Goal: Find specific page/section: Find specific page/section

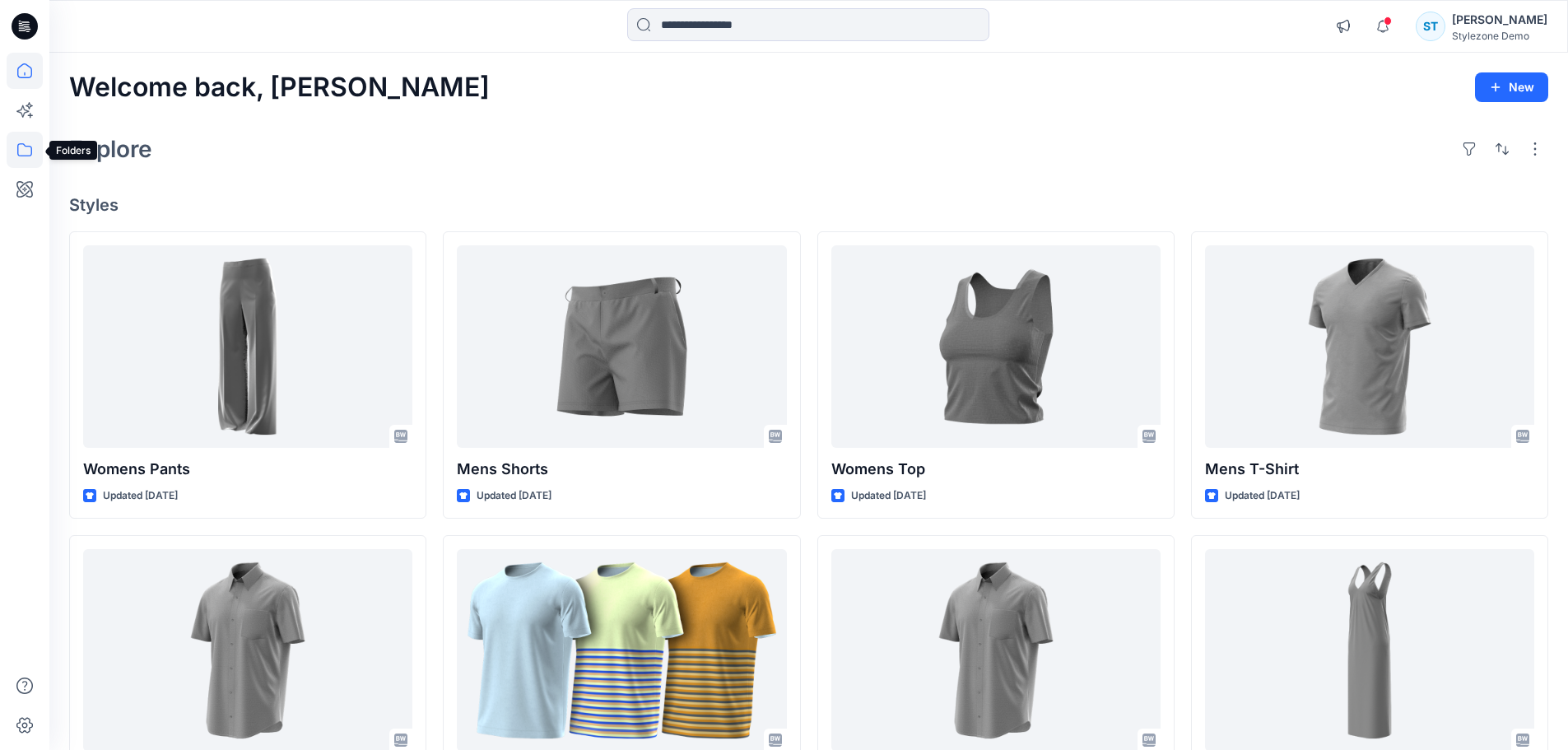
click at [27, 153] on icon at bounding box center [24, 150] width 36 height 36
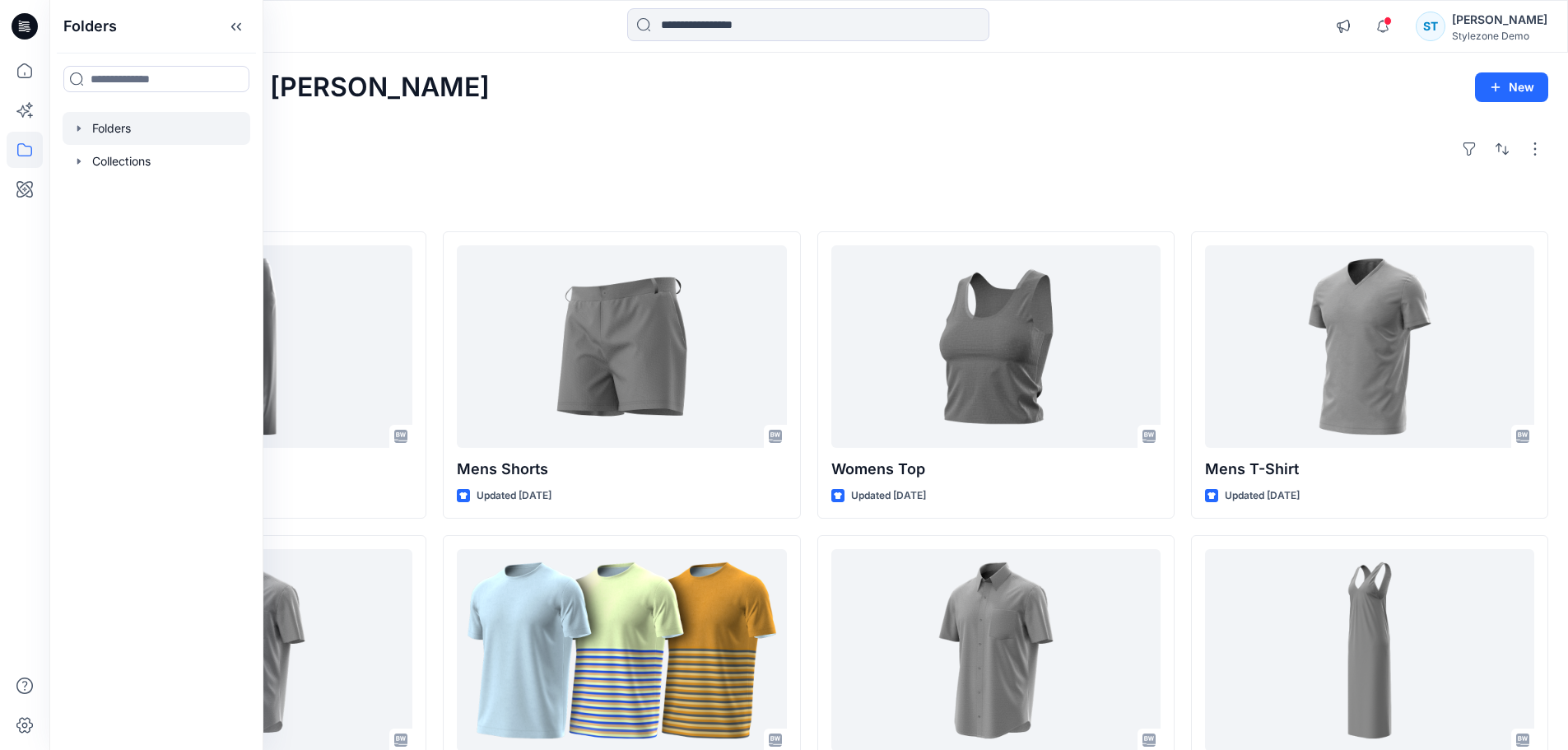
click at [72, 132] on icon "button" at bounding box center [78, 128] width 13 height 13
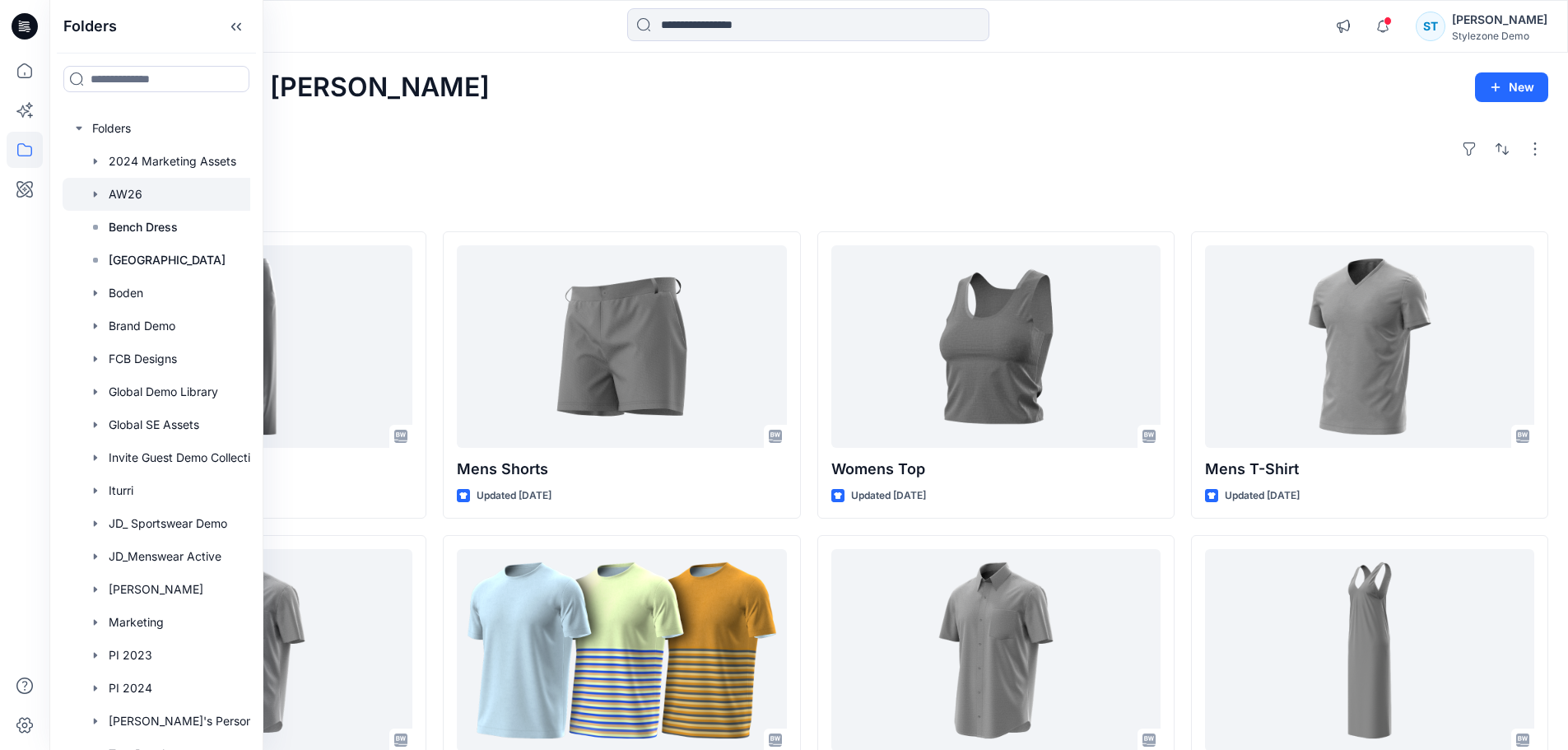
click at [102, 196] on icon "button" at bounding box center [95, 194] width 13 height 13
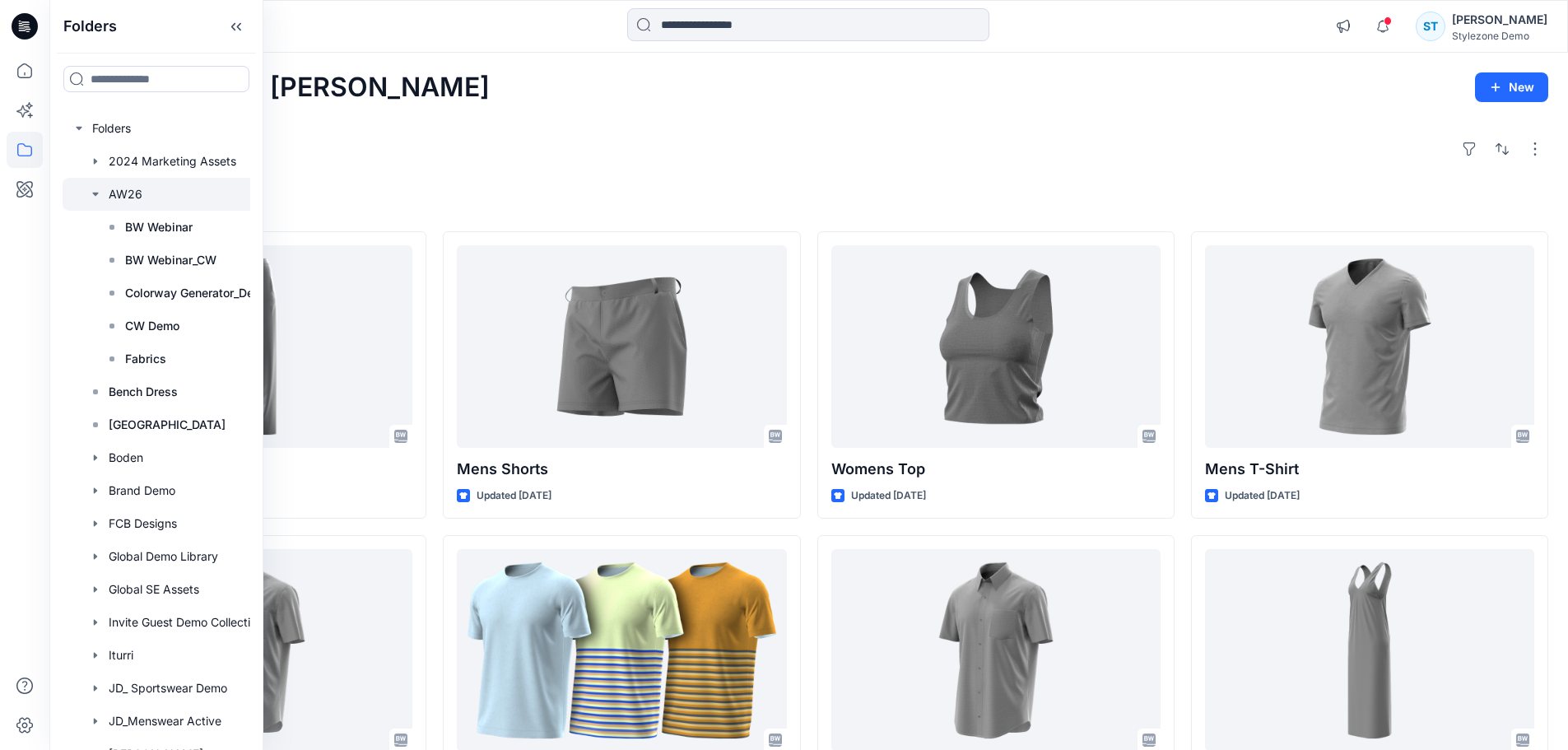
click at [123, 189] on div at bounding box center [178, 195] width 231 height 33
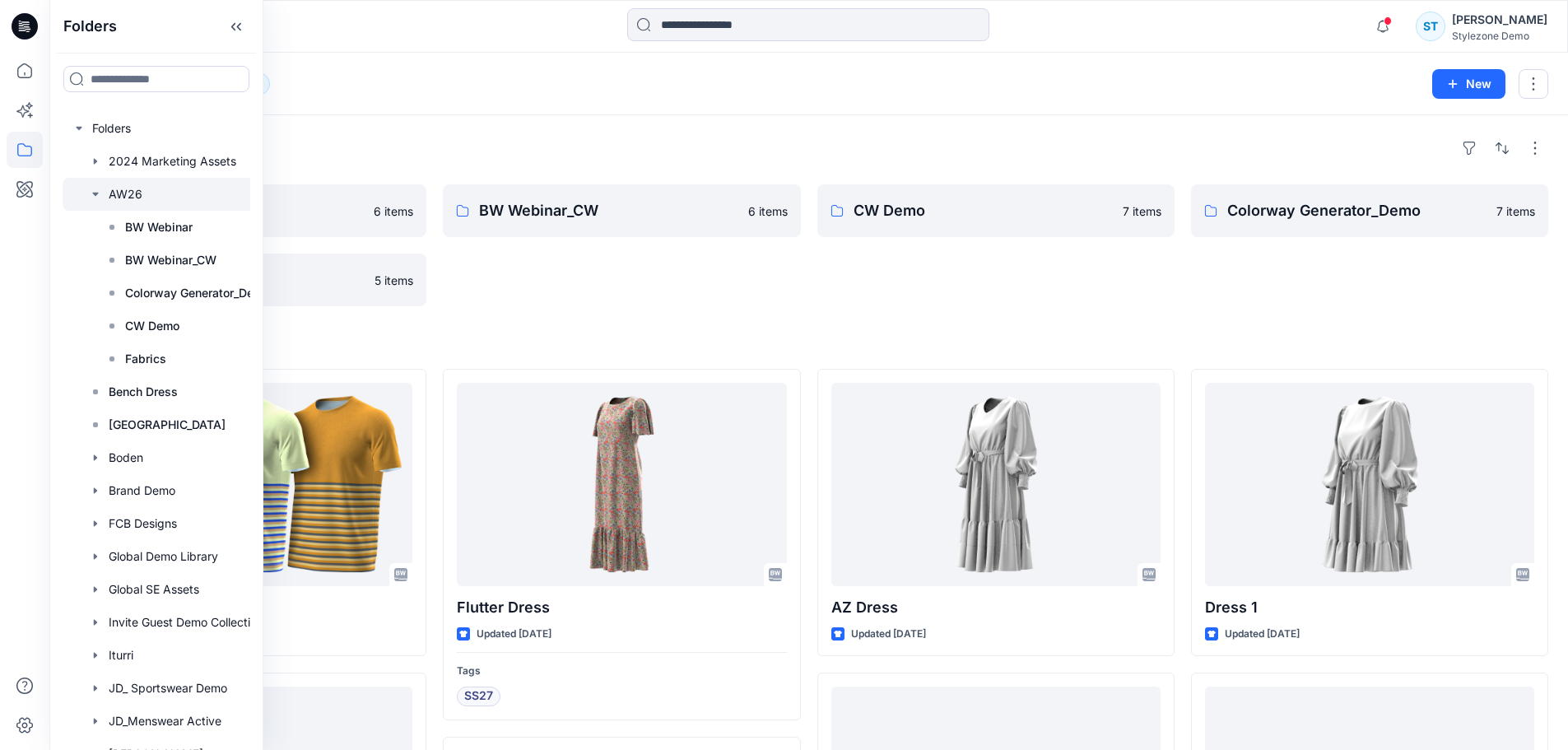
click at [628, 144] on div "Folders" at bounding box center [808, 148] width 1479 height 26
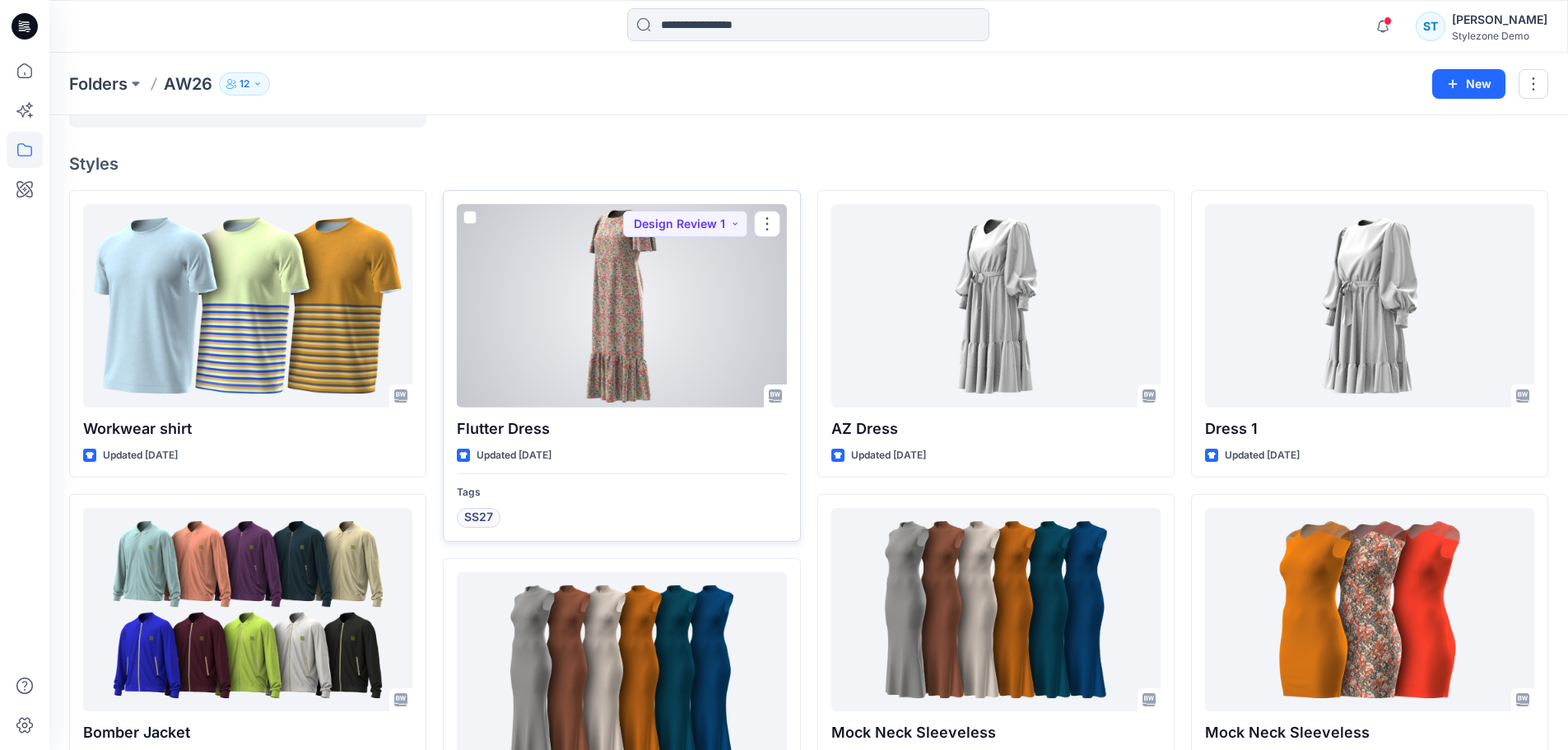
scroll to position [164, 0]
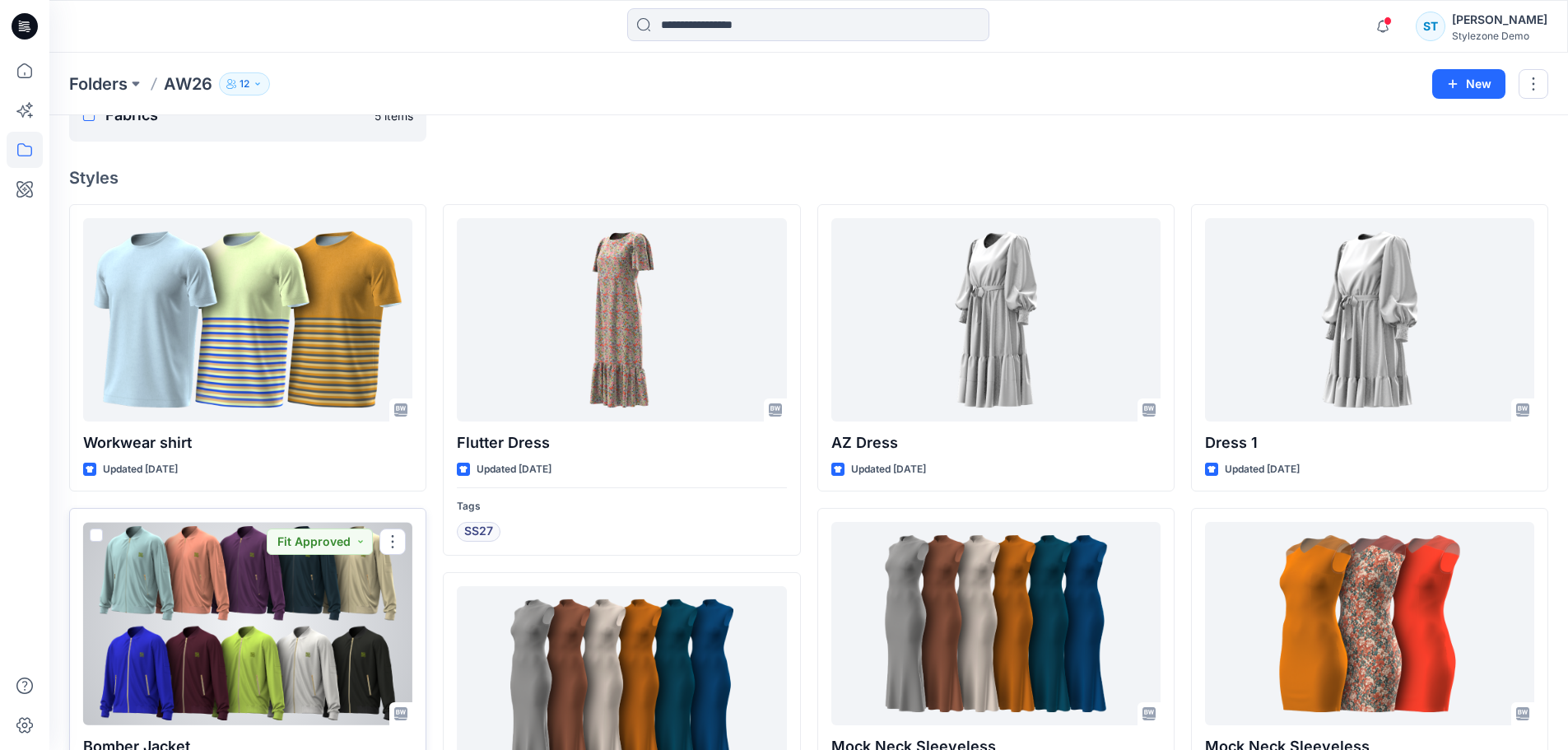
click at [292, 599] on div at bounding box center [247, 624] width 329 height 203
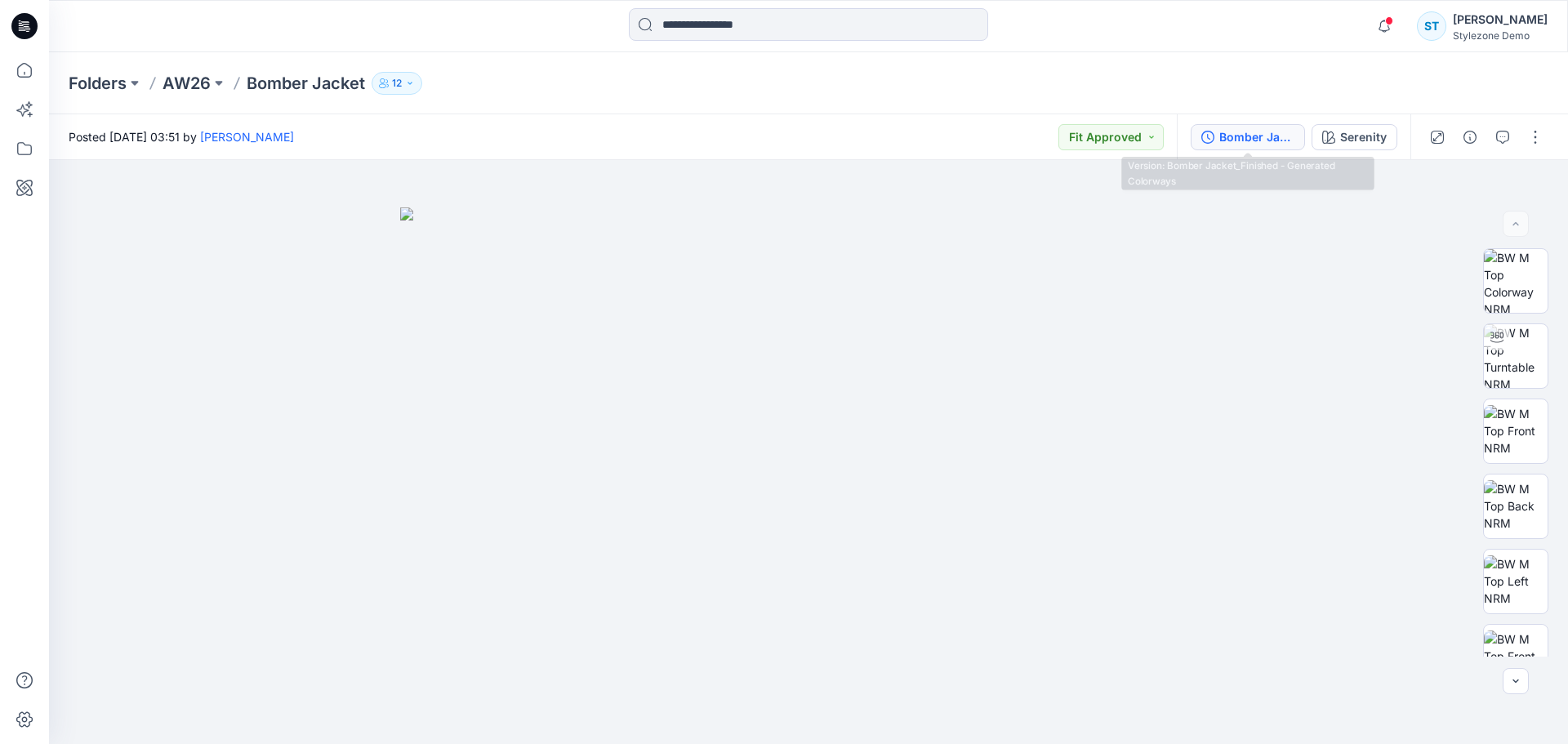
click at [1278, 148] on button "Bomber Jacket_Finished - Generated Colorways" at bounding box center [1248, 137] width 114 height 26
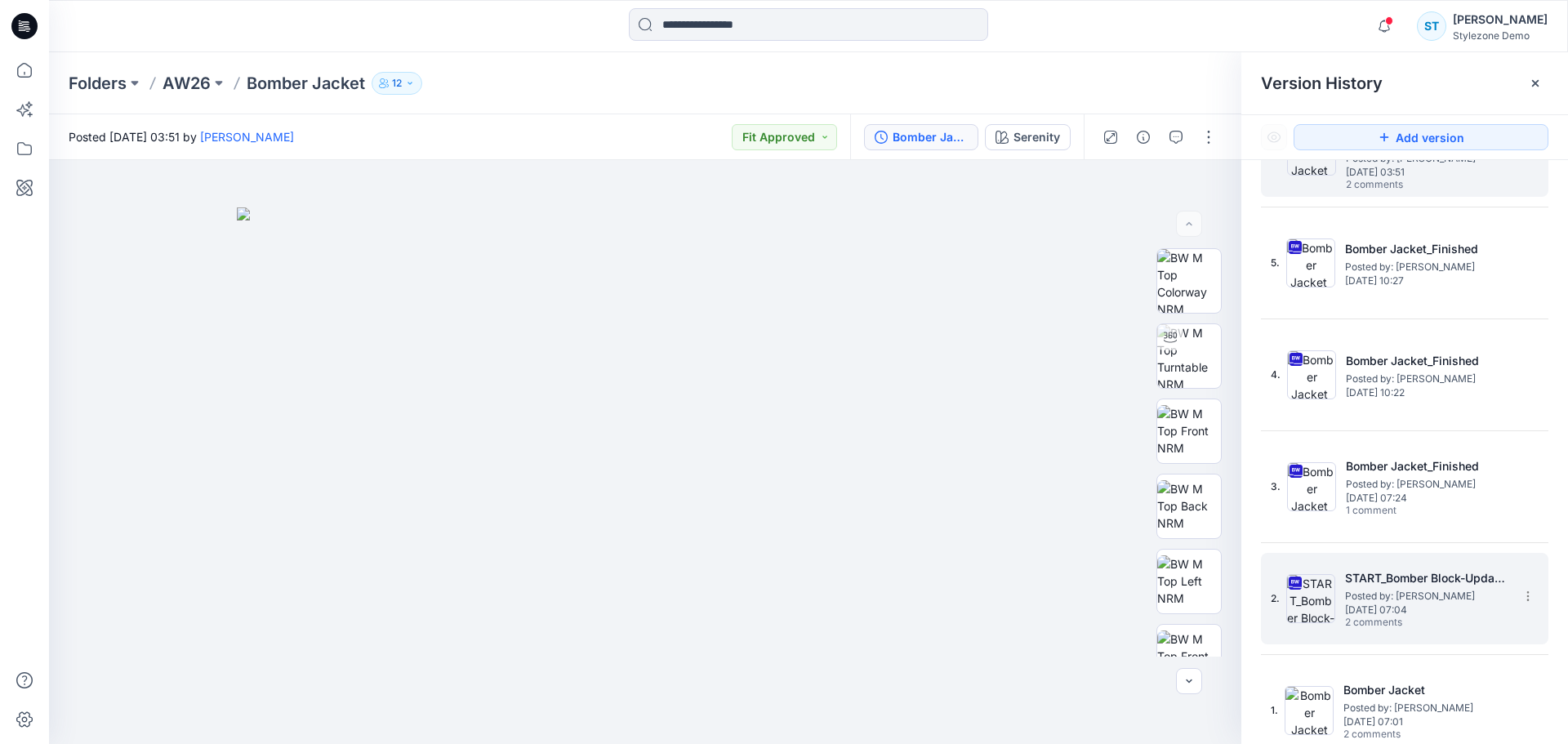
scroll to position [80, 0]
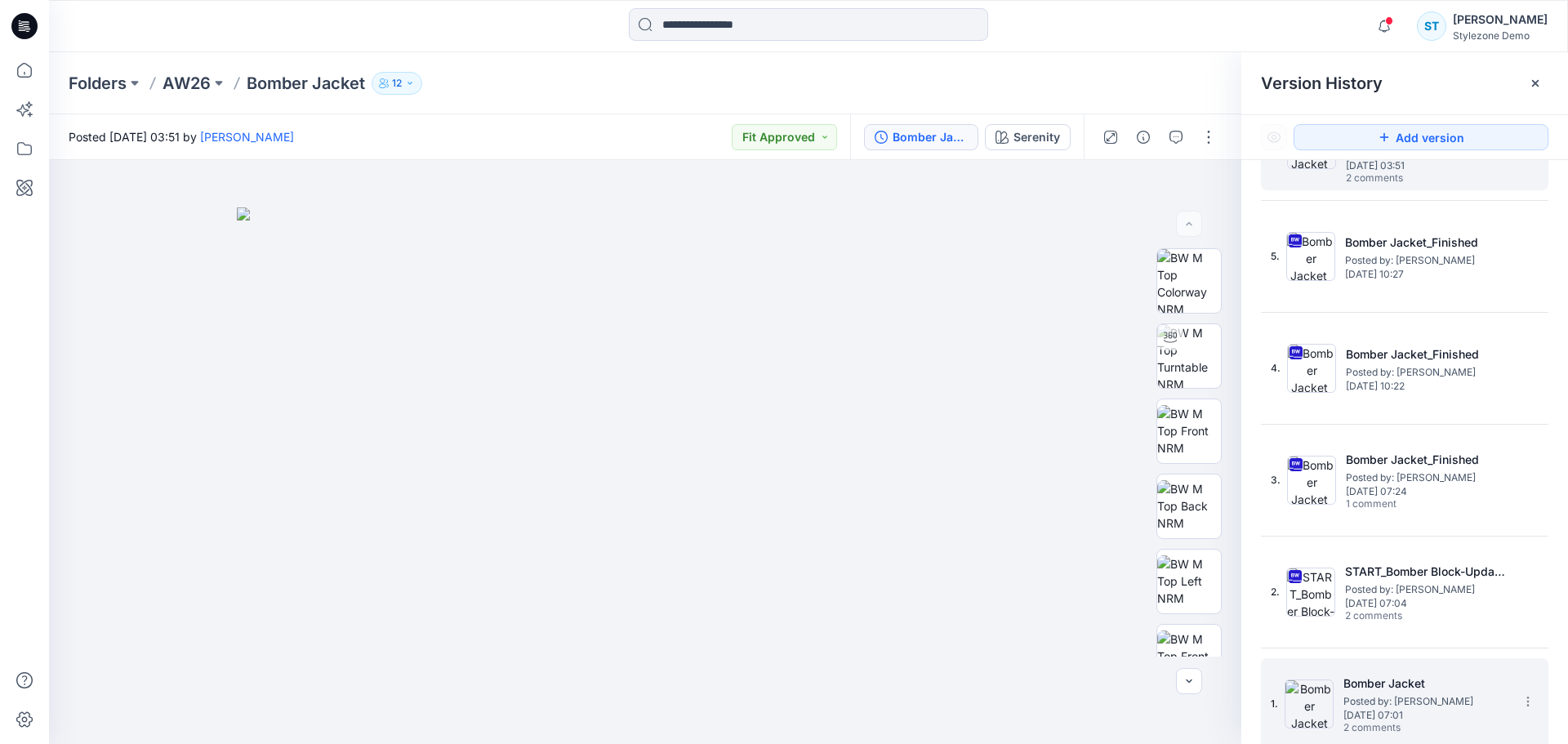
click at [1398, 686] on h5 "Bomber Jacket" at bounding box center [1424, 684] width 163 height 19
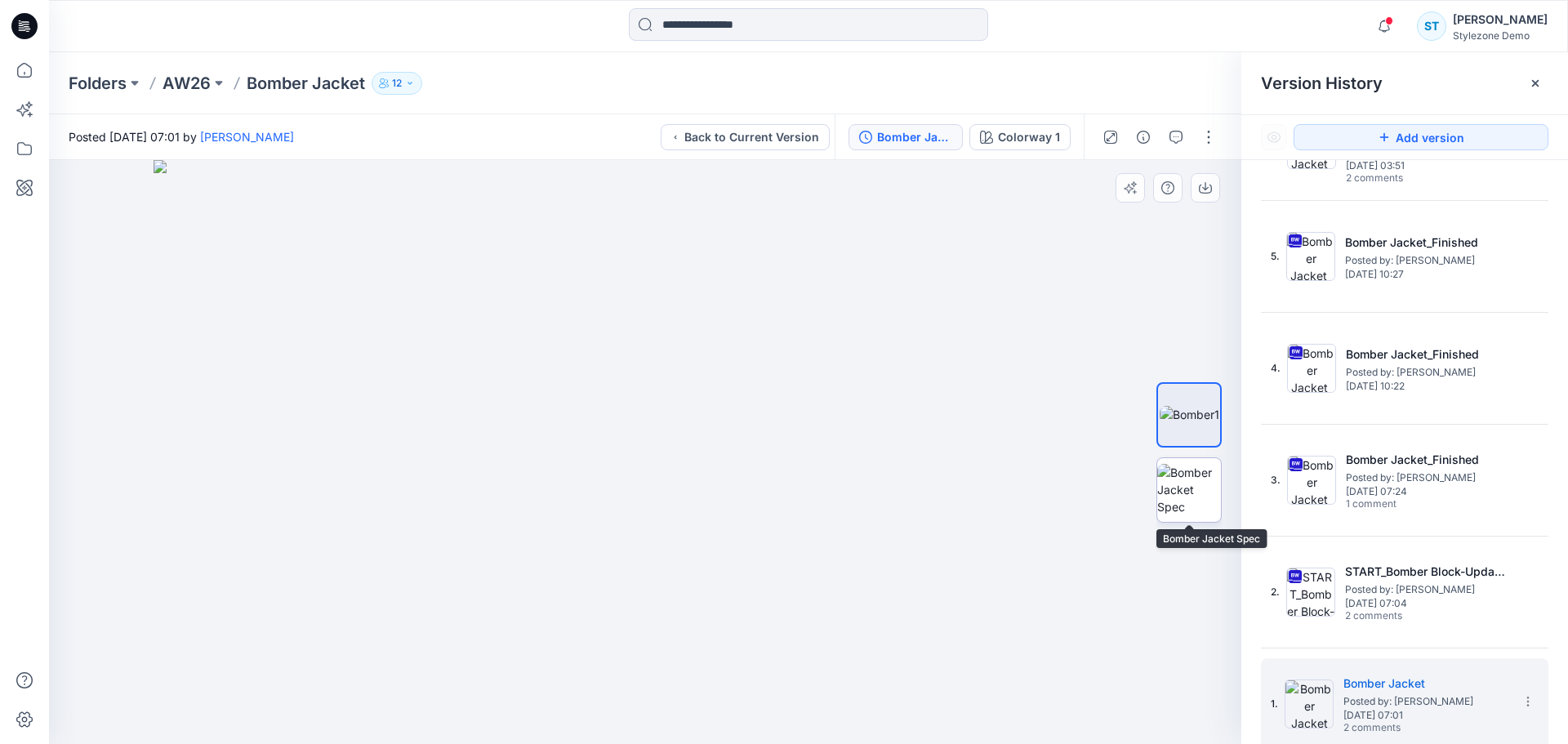
click at [1188, 494] on img at bounding box center [1189, 489] width 64 height 51
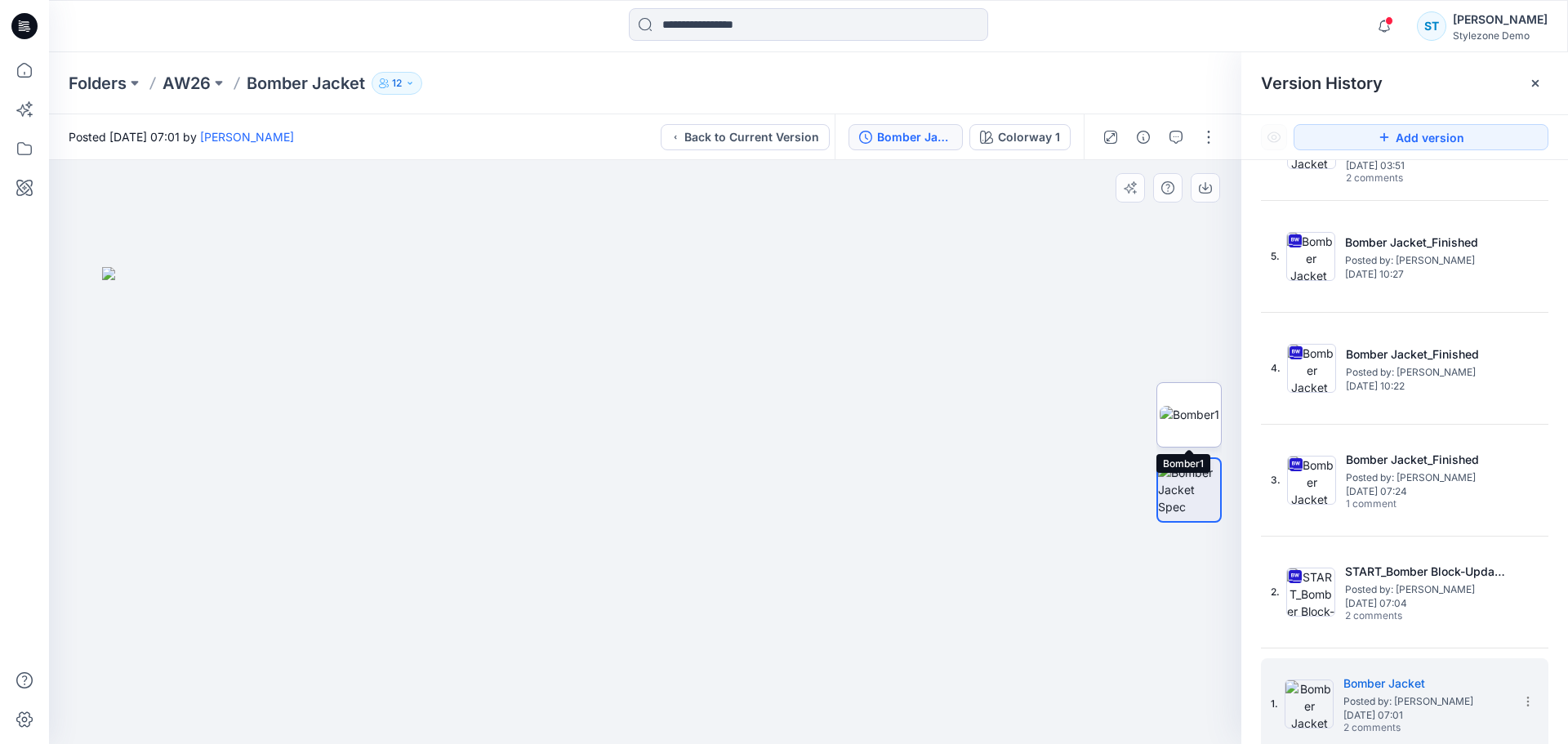
click at [1187, 406] on img at bounding box center [1189, 415] width 59 height 17
click at [1176, 135] on icon "button" at bounding box center [1175, 137] width 13 height 13
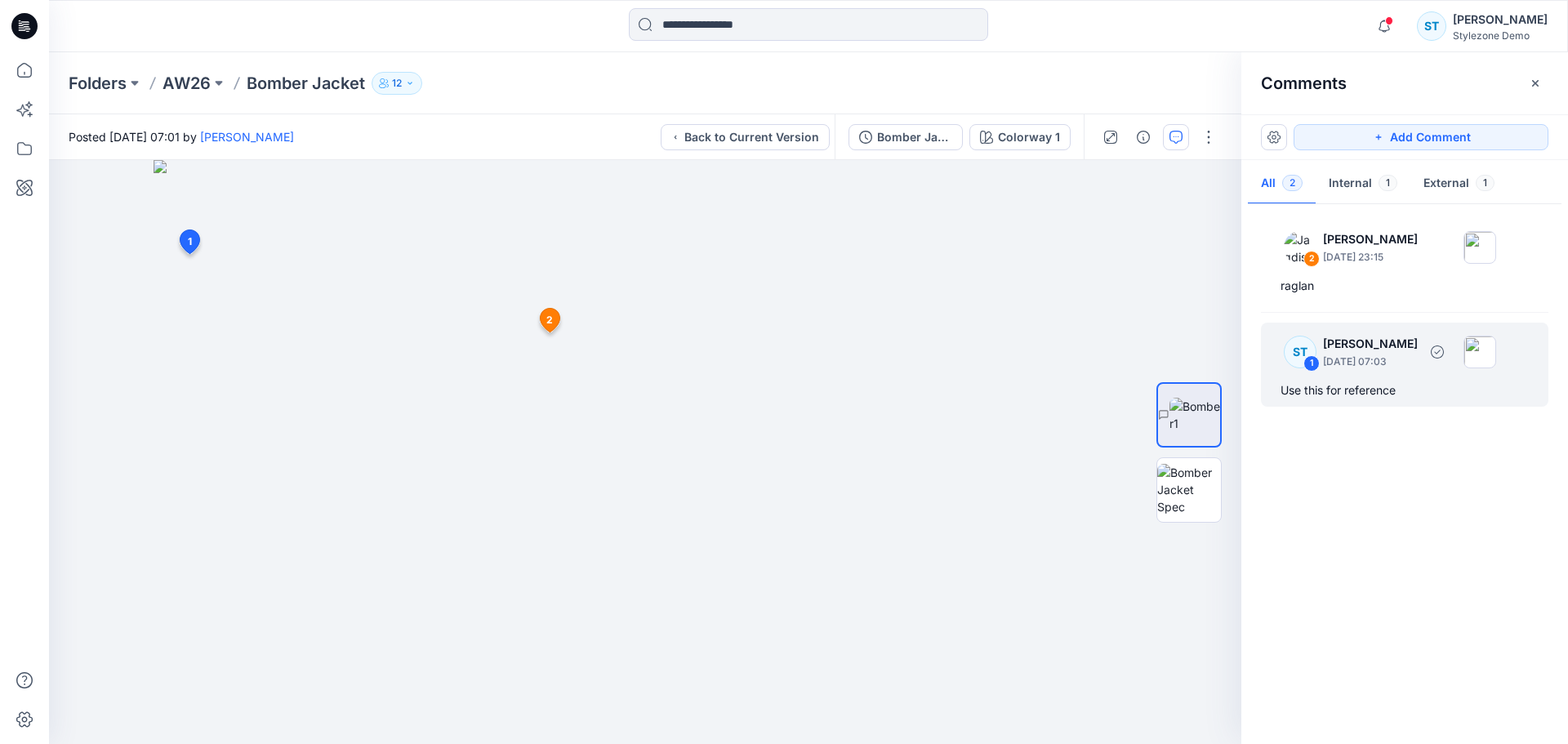
click at [1381, 386] on div "Use this for reference" at bounding box center [1404, 390] width 248 height 19
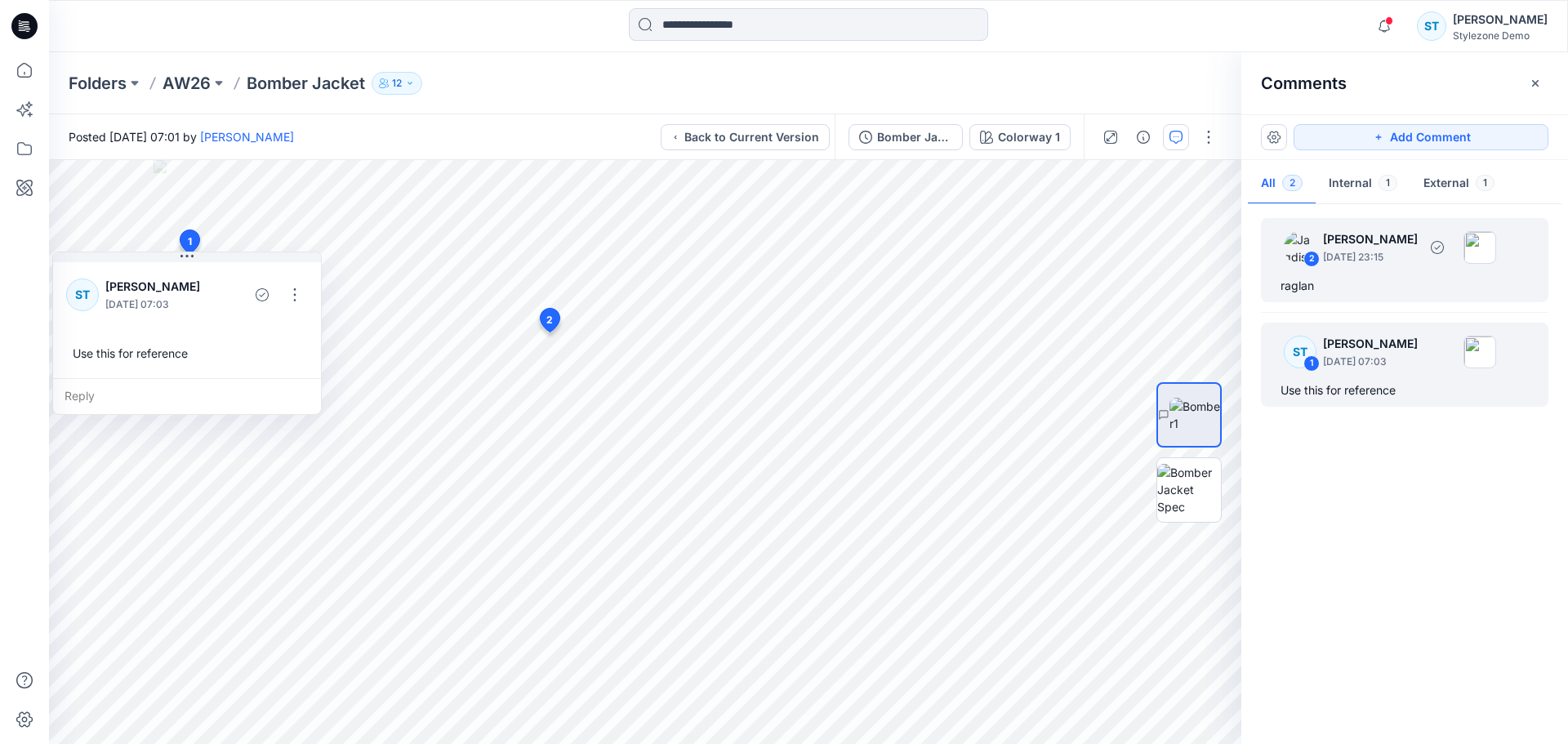
click at [1327, 291] on div "raglan" at bounding box center [1404, 286] width 248 height 19
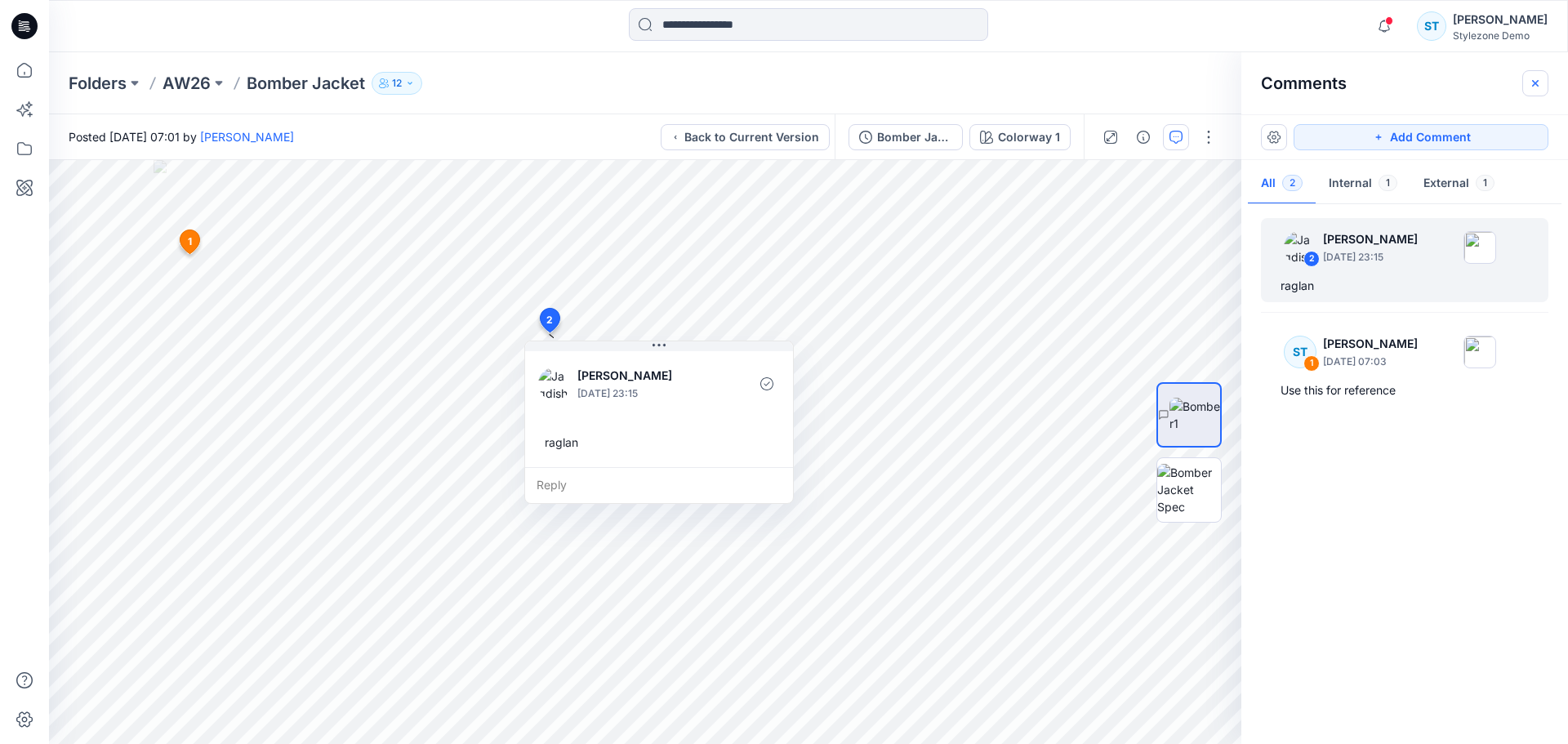
click at [1538, 81] on icon "button" at bounding box center [1535, 82] width 7 height 7
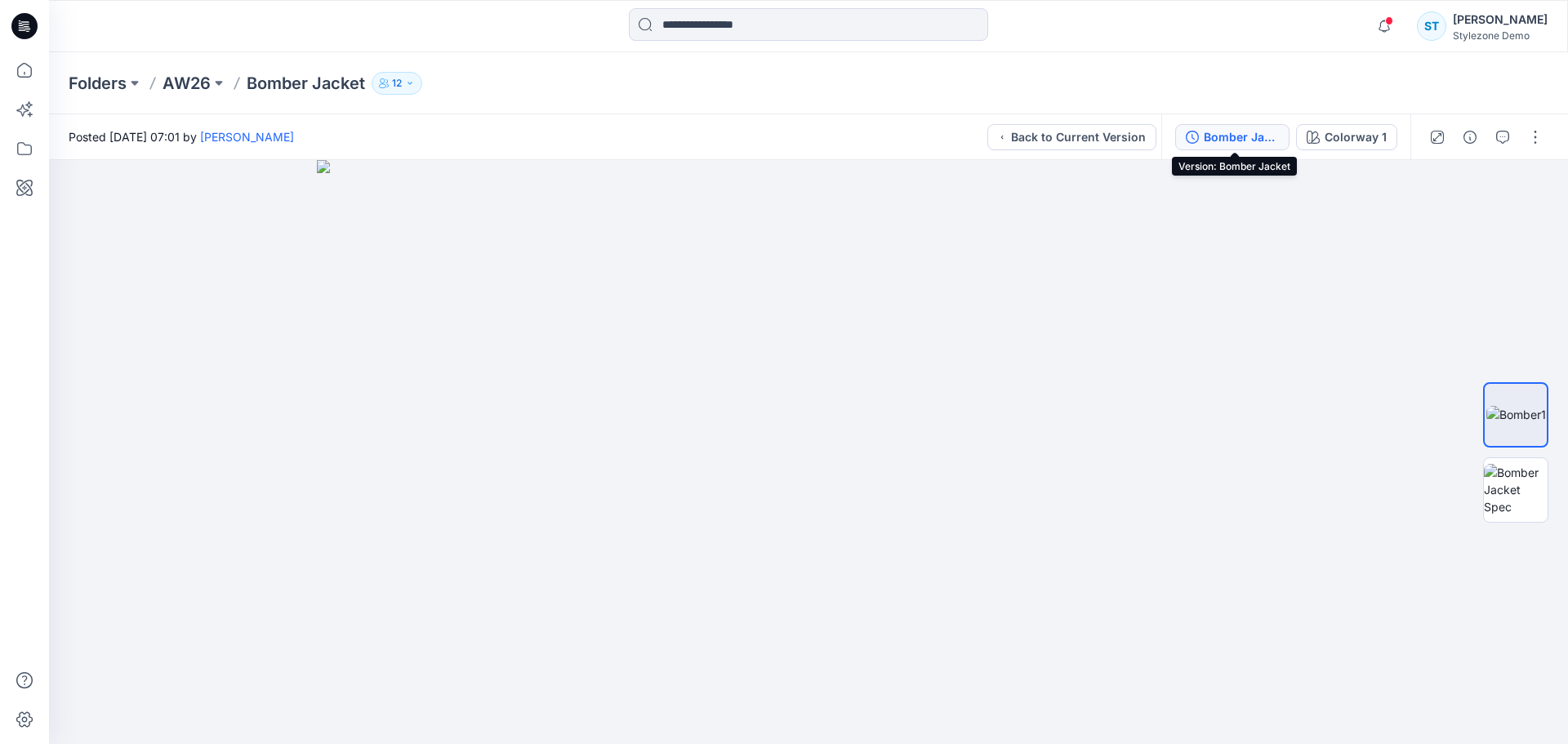
click at [1221, 138] on div "Bomber Jacket" at bounding box center [1240, 137] width 75 height 18
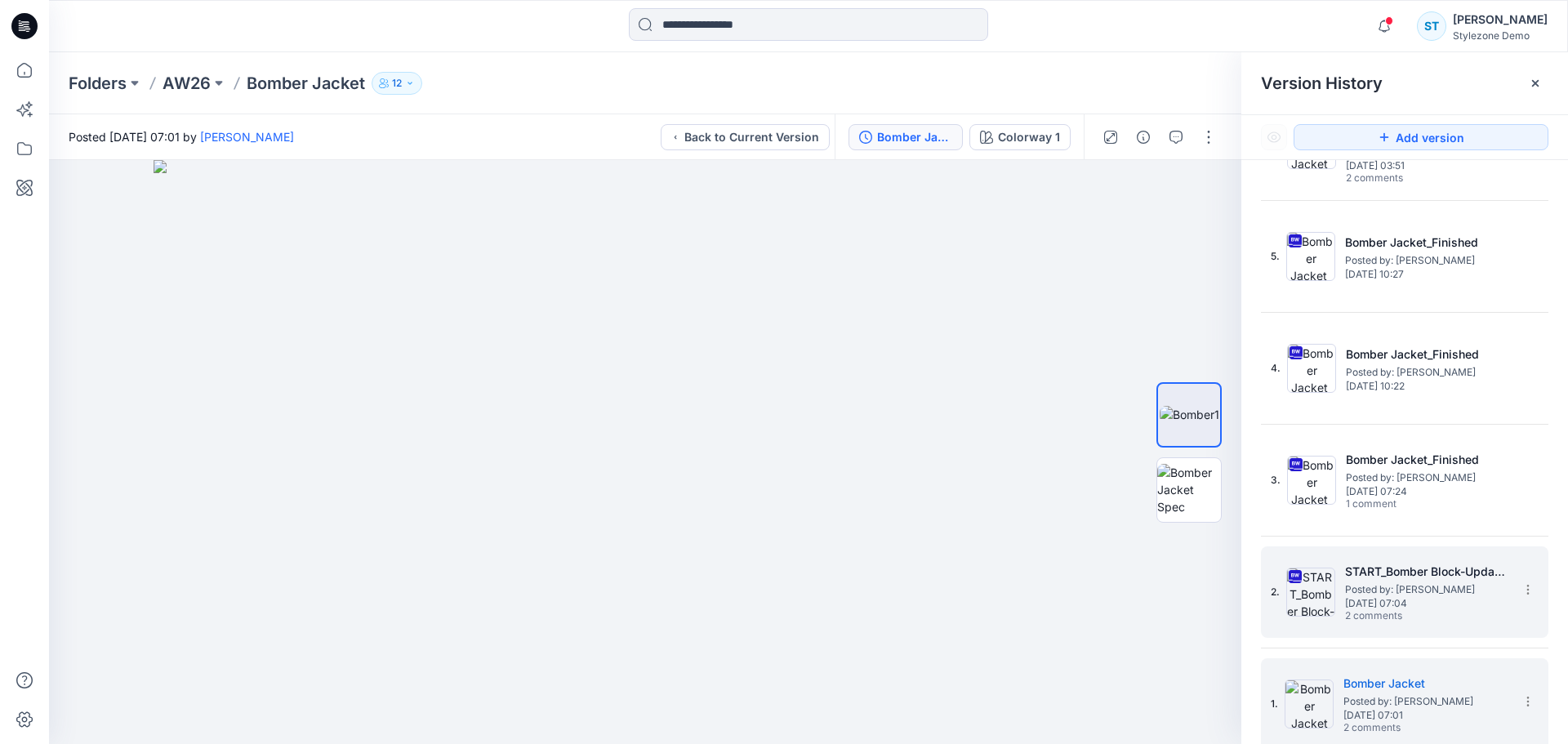
click at [1367, 599] on span "Tuesday, March 25, 2025 07:04" at bounding box center [1426, 603] width 163 height 12
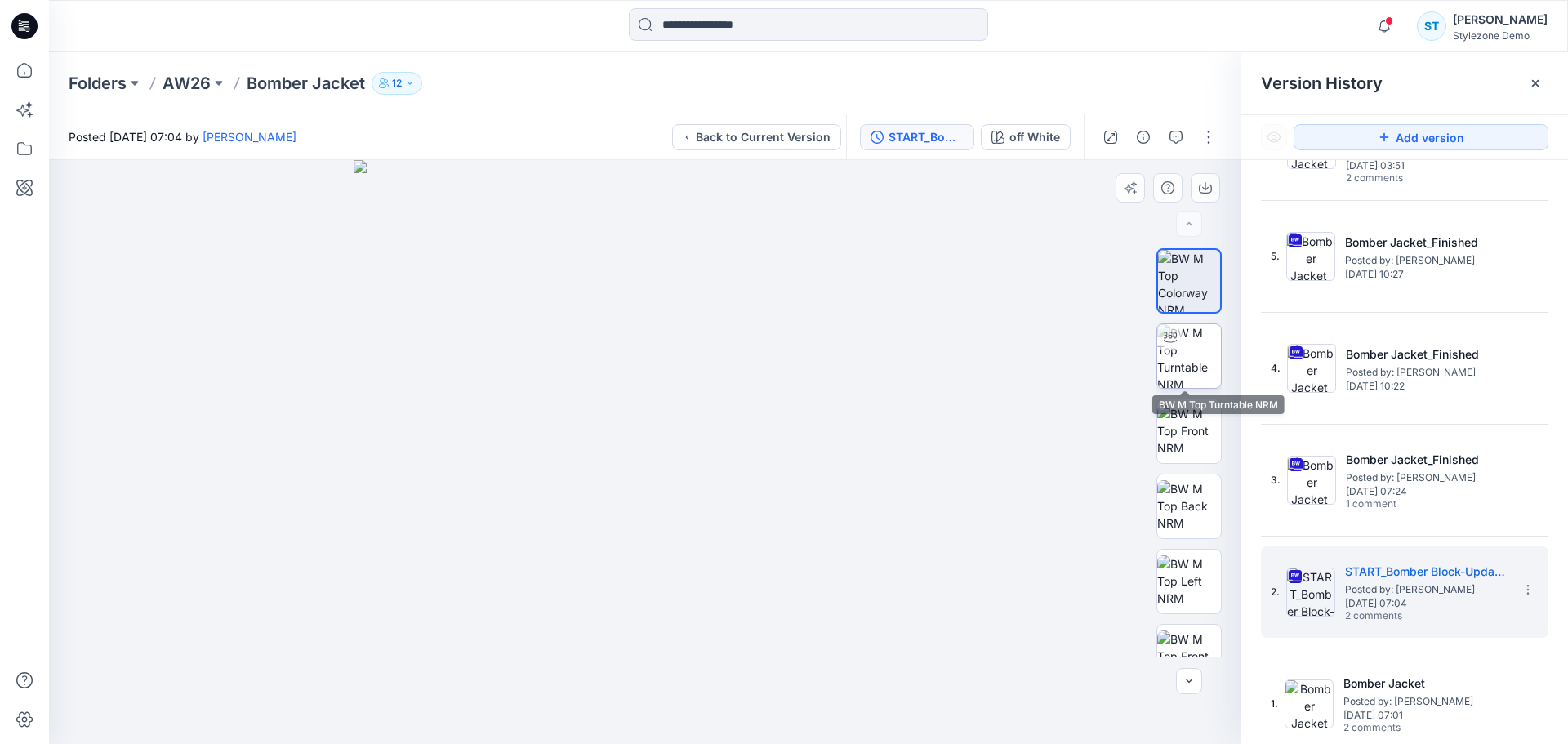
click at [1173, 366] on img at bounding box center [1189, 356] width 64 height 64
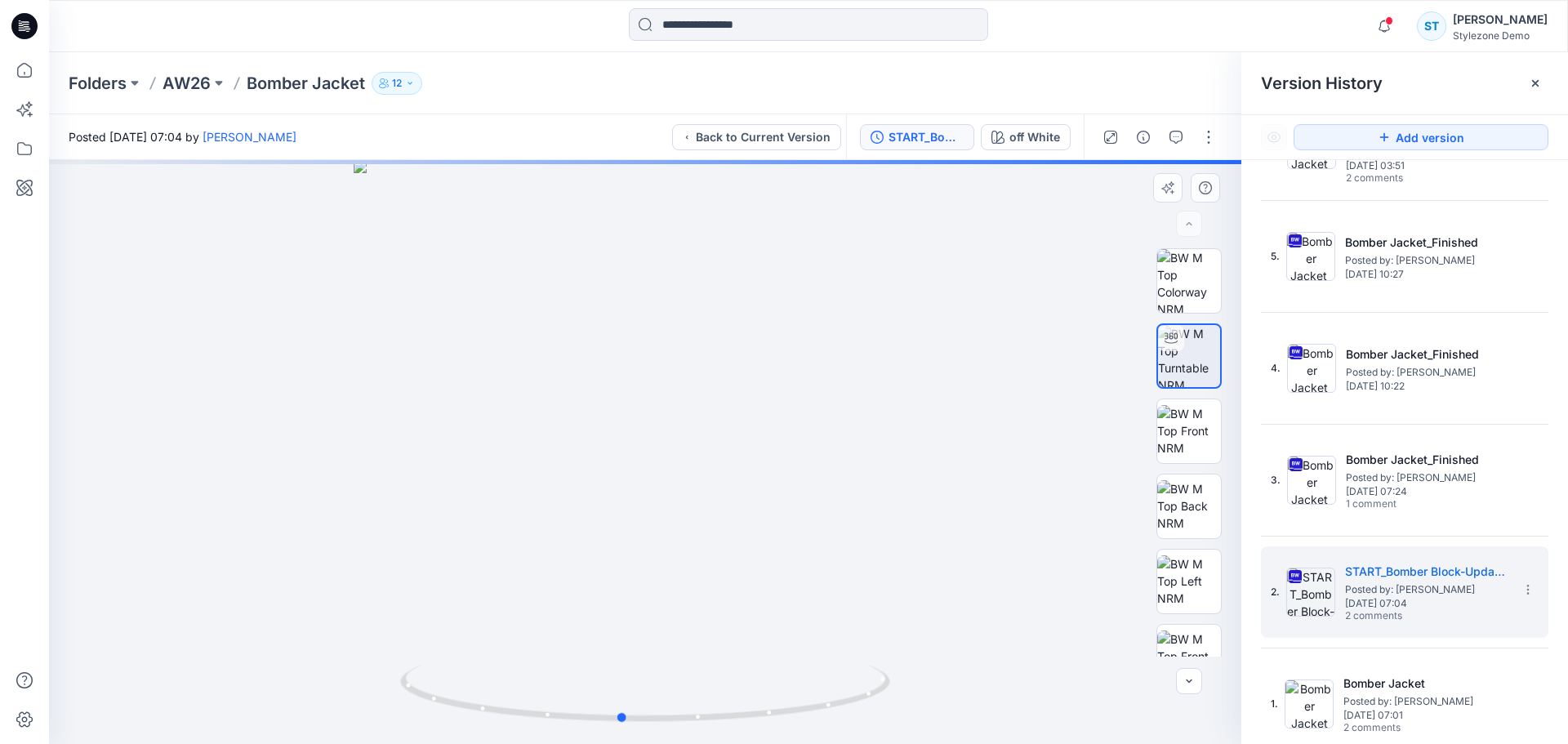
drag, startPoint x: 784, startPoint y: 476, endPoint x: 759, endPoint y: 507, distance: 39.8
click at [759, 507] on div at bounding box center [645, 452] width 1192 height 584
click at [1177, 423] on img at bounding box center [1189, 431] width 64 height 51
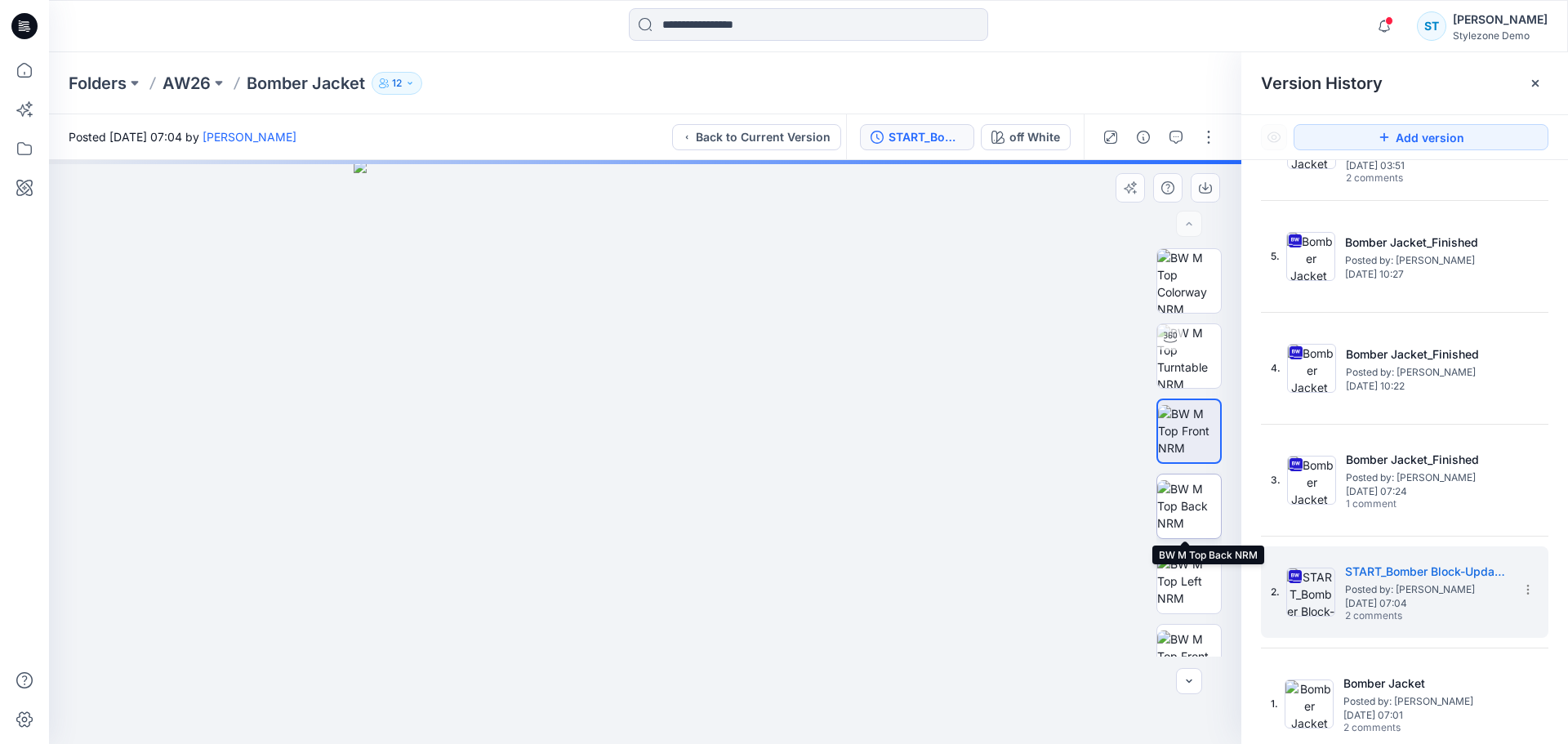
click at [1182, 509] on img at bounding box center [1189, 505] width 64 height 51
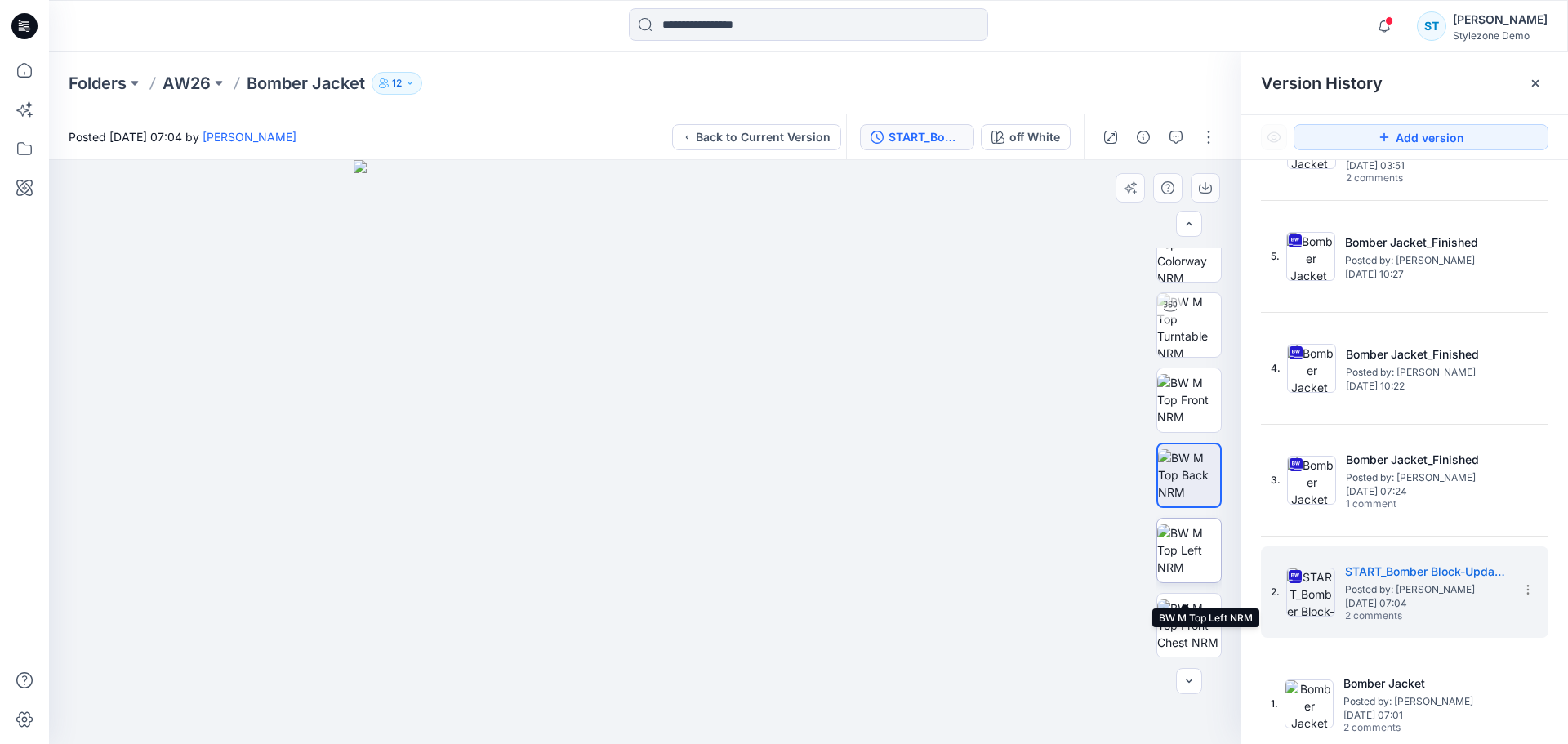
scroll to position [33, 0]
click at [1171, 138] on icon "button" at bounding box center [1175, 137] width 13 height 13
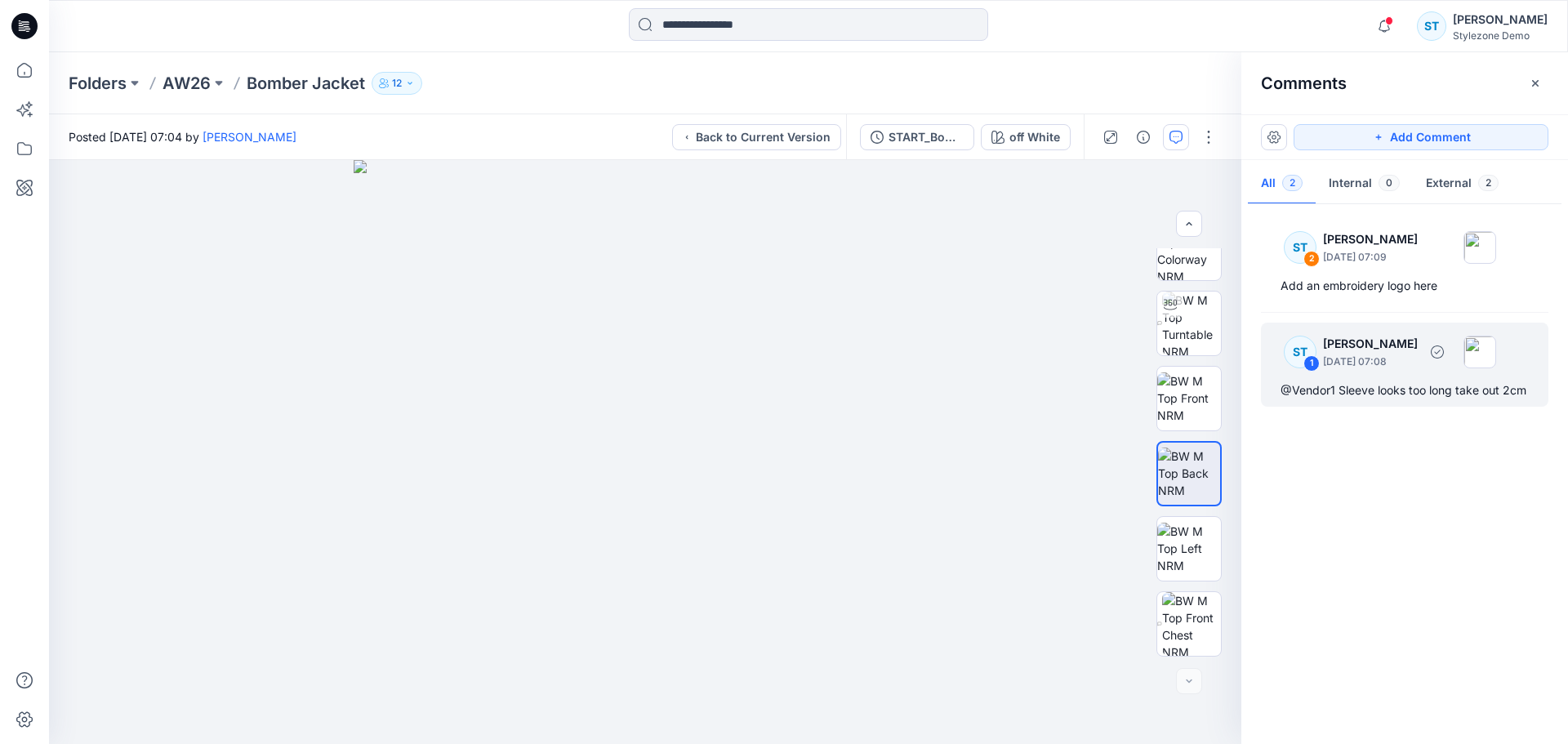
click at [1394, 380] on div "@Vendor1 Sleeve looks too long take out 2cm" at bounding box center [1404, 390] width 248 height 19
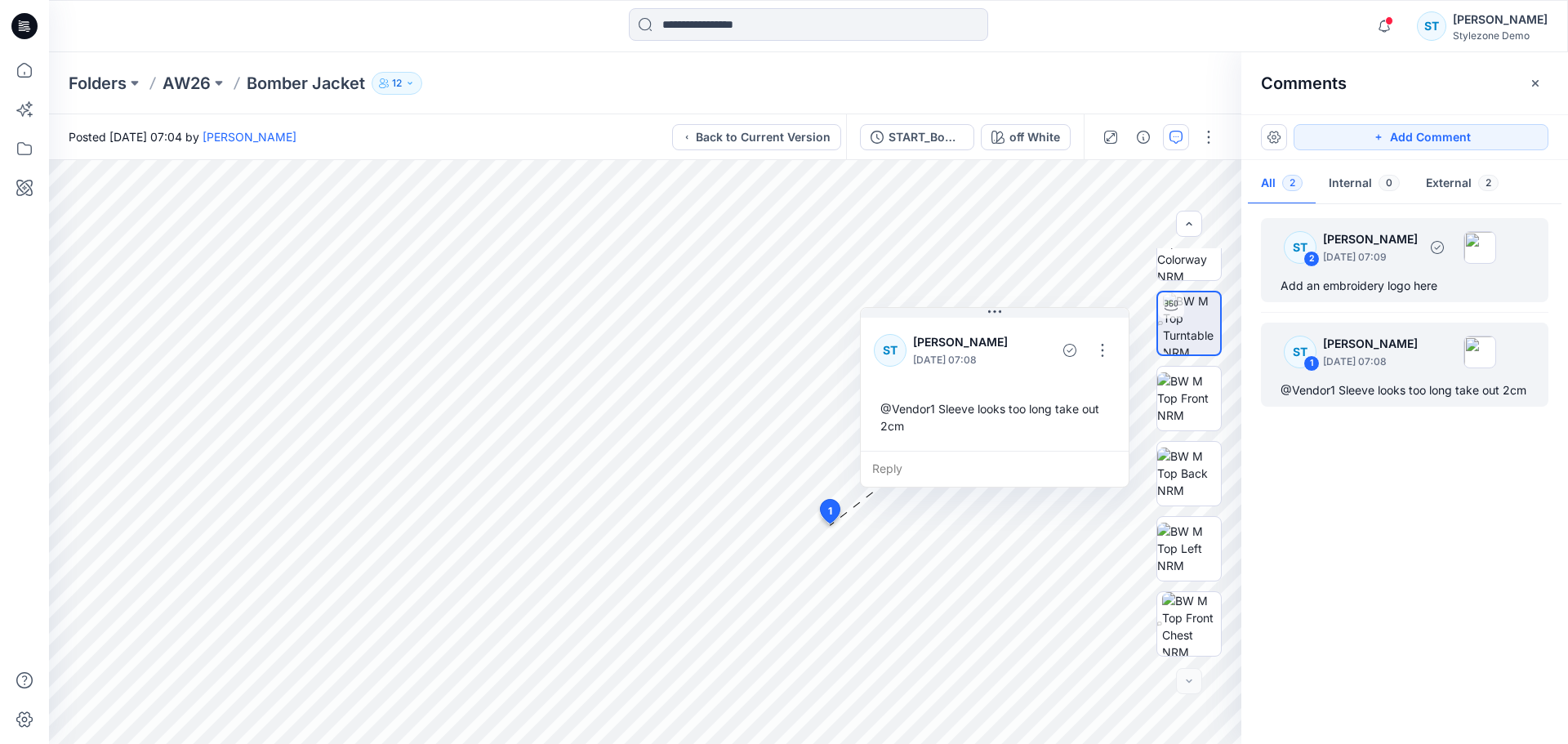
click at [1344, 274] on div "ST 2 Savio Thomas March 25, 2025 07:09 Add an embroidery logo here" at bounding box center [1404, 260] width 287 height 84
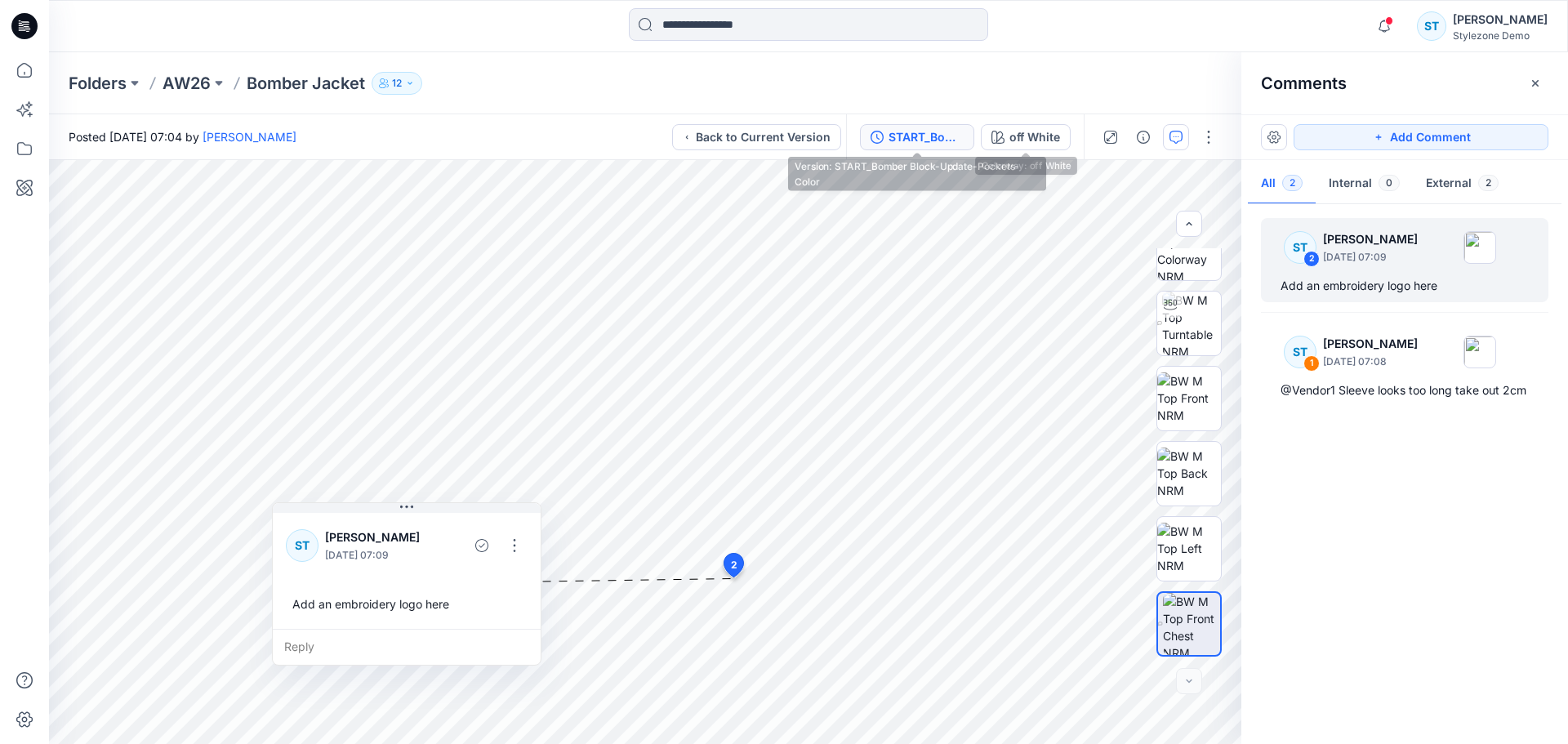
click at [922, 137] on div "START_Bomber Block-Update-Pockets-Color" at bounding box center [925, 137] width 75 height 18
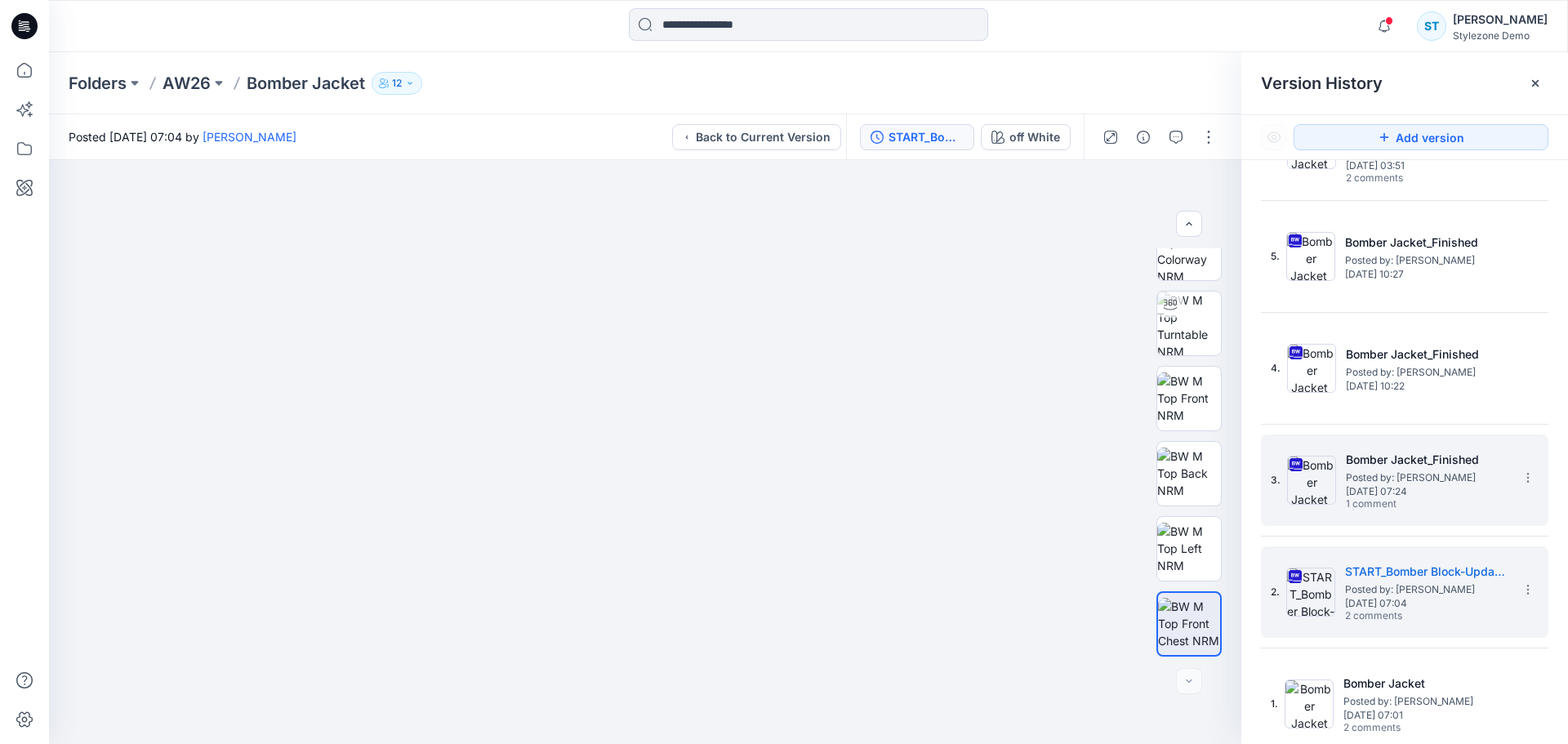
click at [1387, 500] on span "1 comment" at bounding box center [1403, 504] width 114 height 13
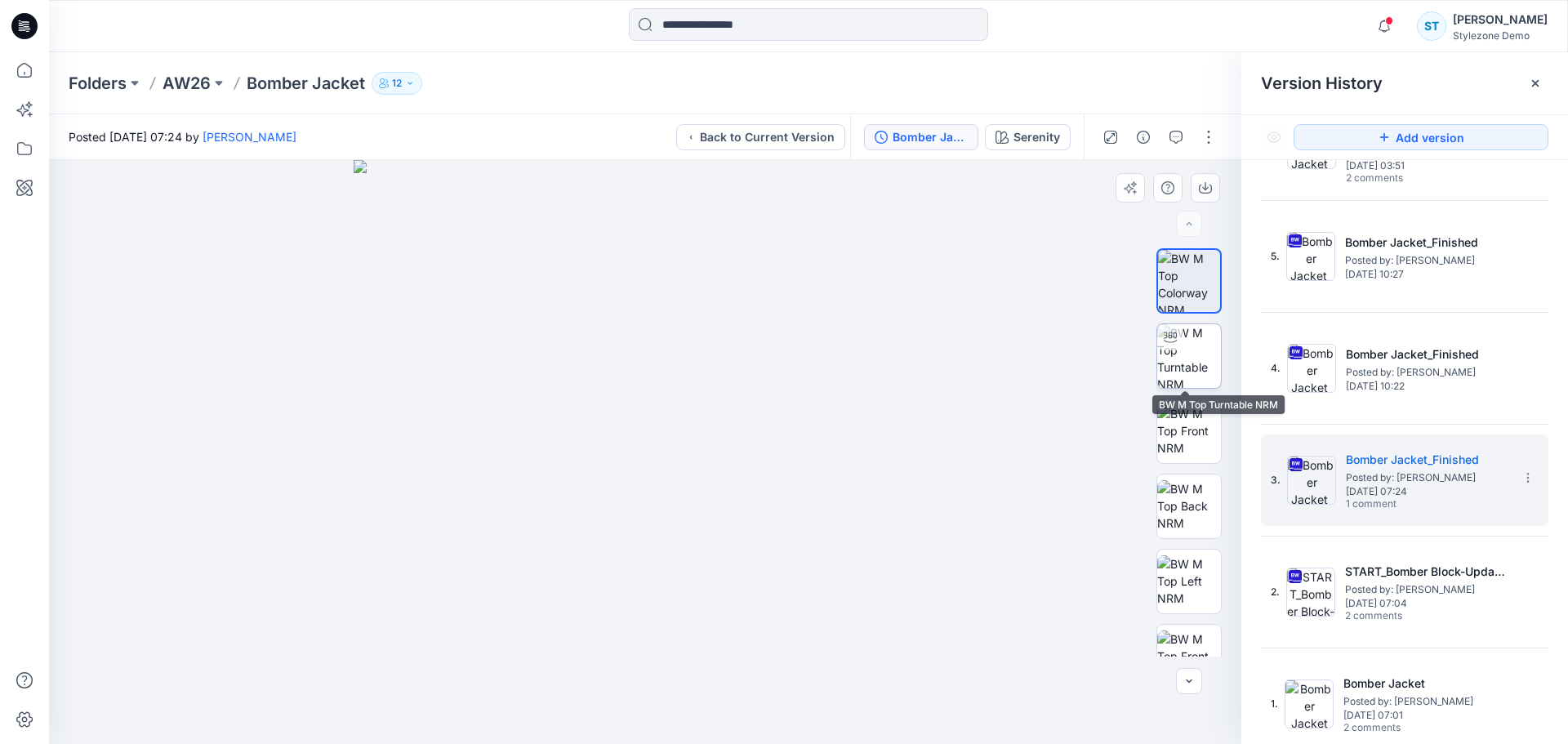
click at [1202, 354] on img at bounding box center [1189, 356] width 64 height 64
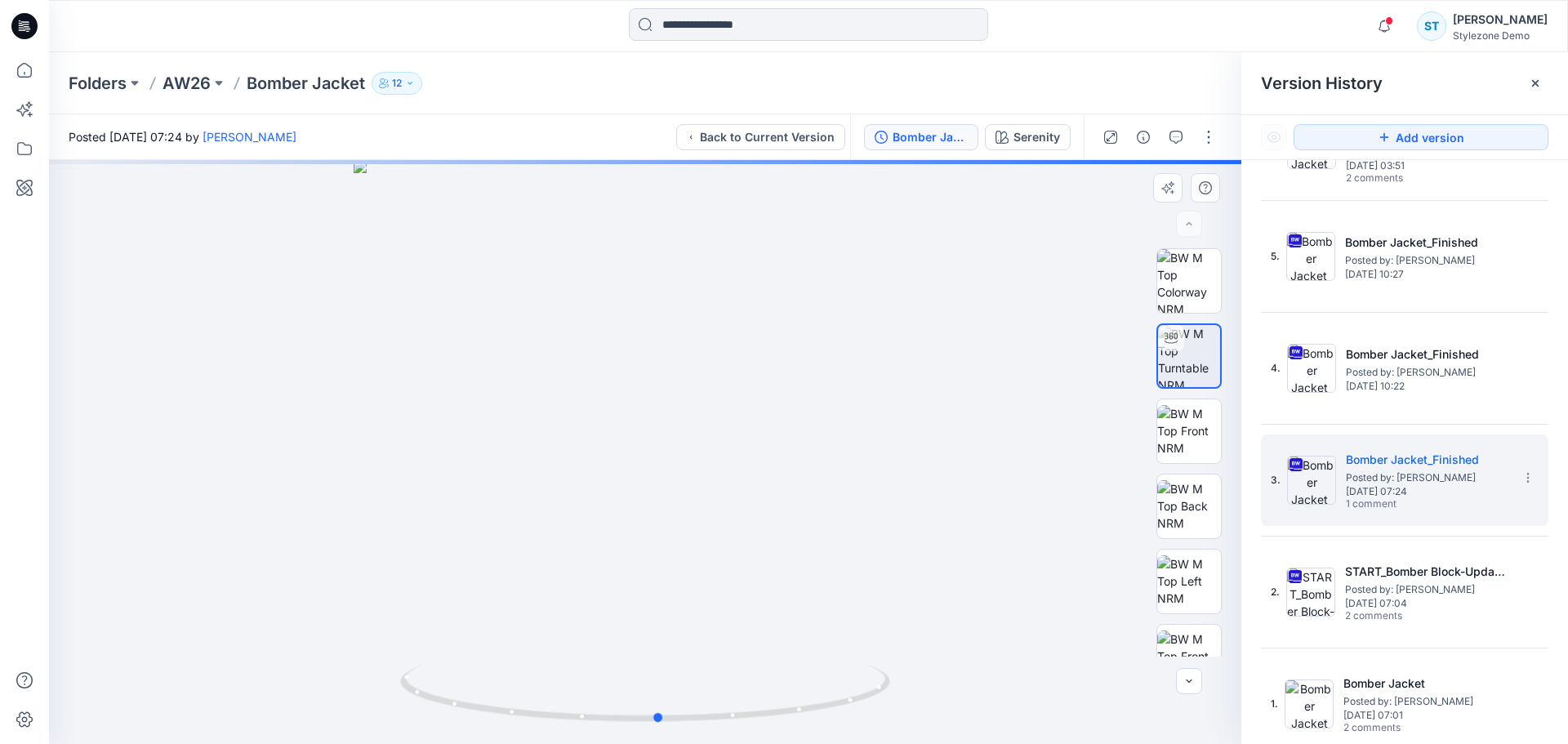
drag, startPoint x: 789, startPoint y: 554, endPoint x: 805, endPoint y: 562, distance: 17.9
click at [805, 562] on div at bounding box center [645, 452] width 1192 height 584
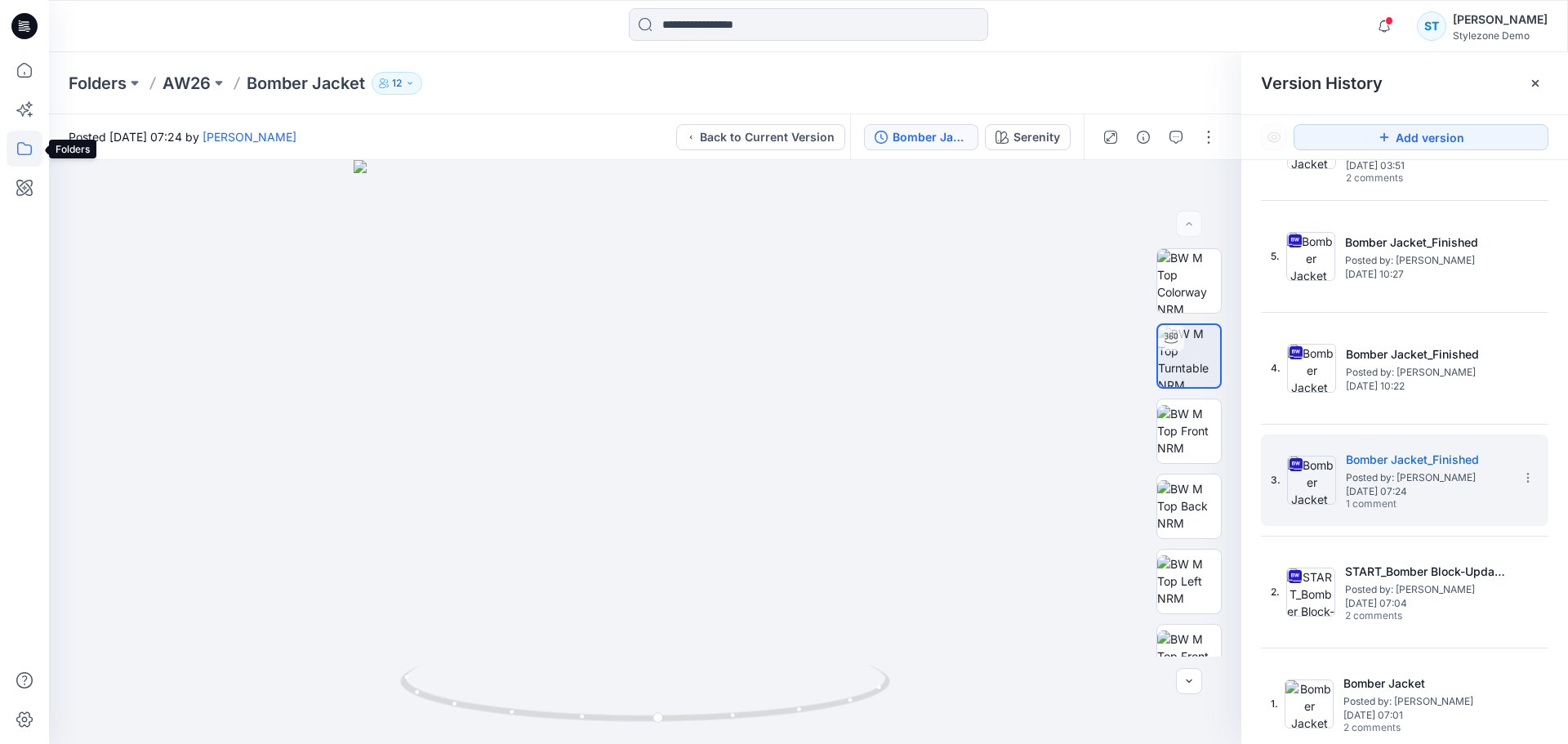
click at [33, 148] on icon at bounding box center [24, 148] width 36 height 36
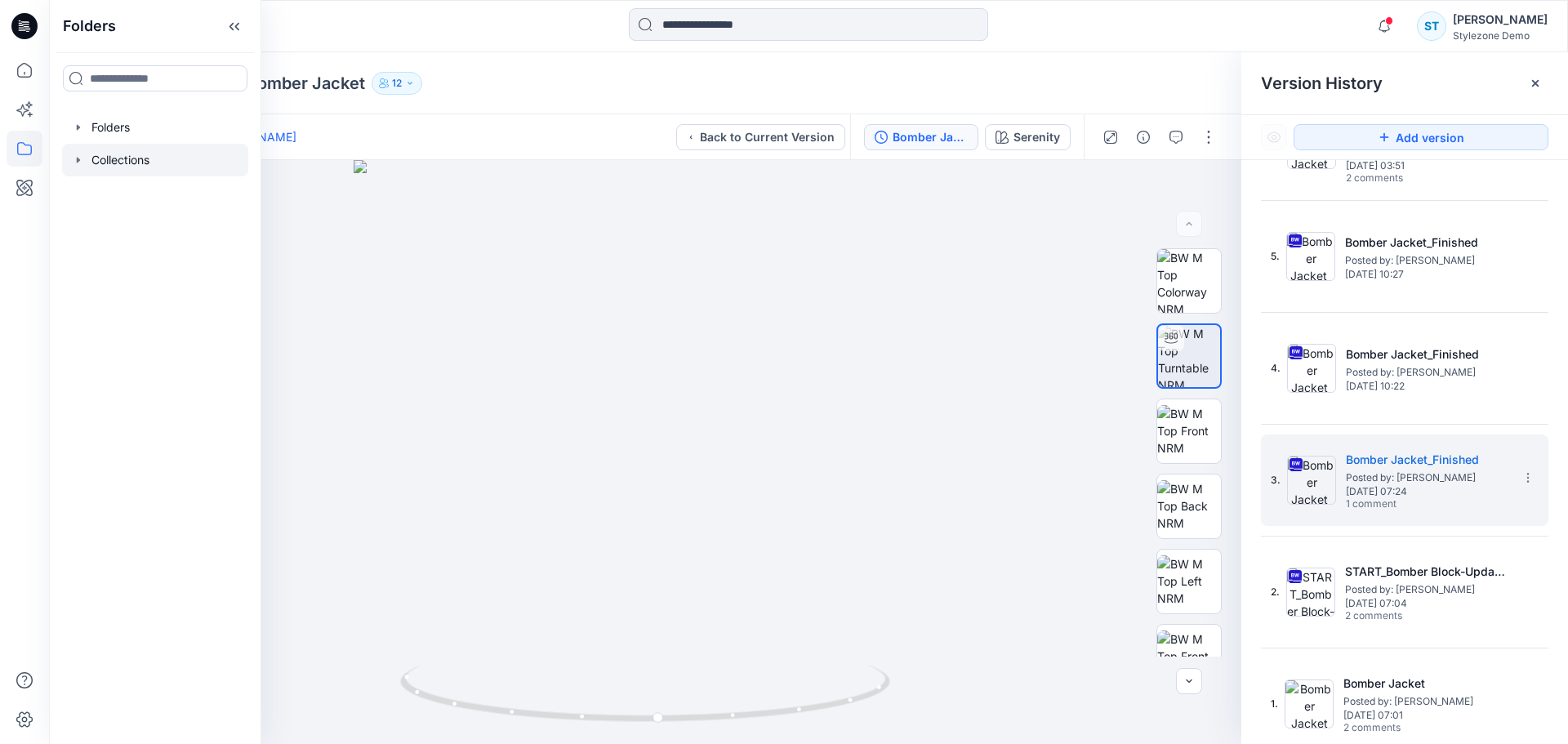
click at [80, 161] on icon "button" at bounding box center [78, 160] width 3 height 6
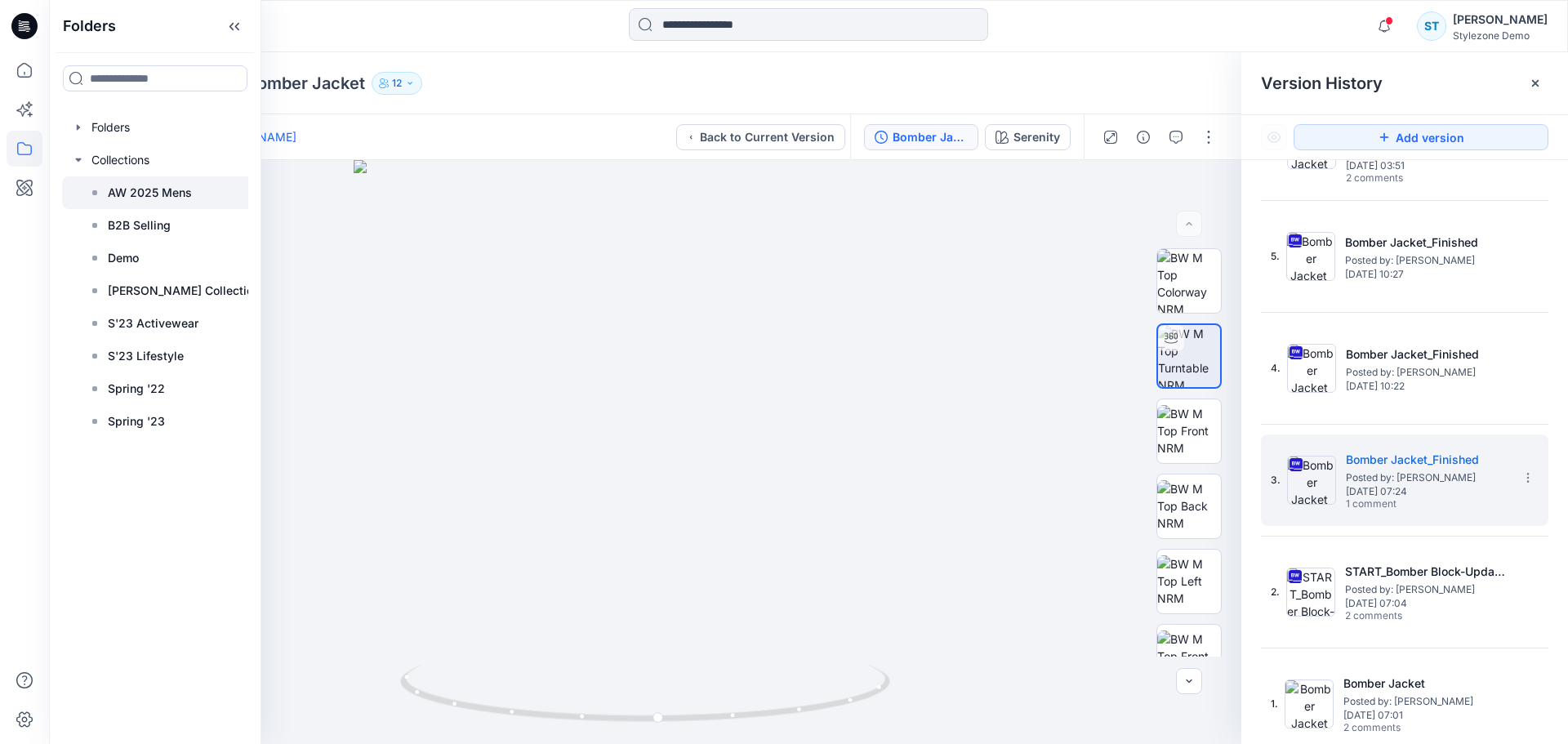
click at [132, 194] on p "AW 2025 Mens" at bounding box center [149, 193] width 84 height 19
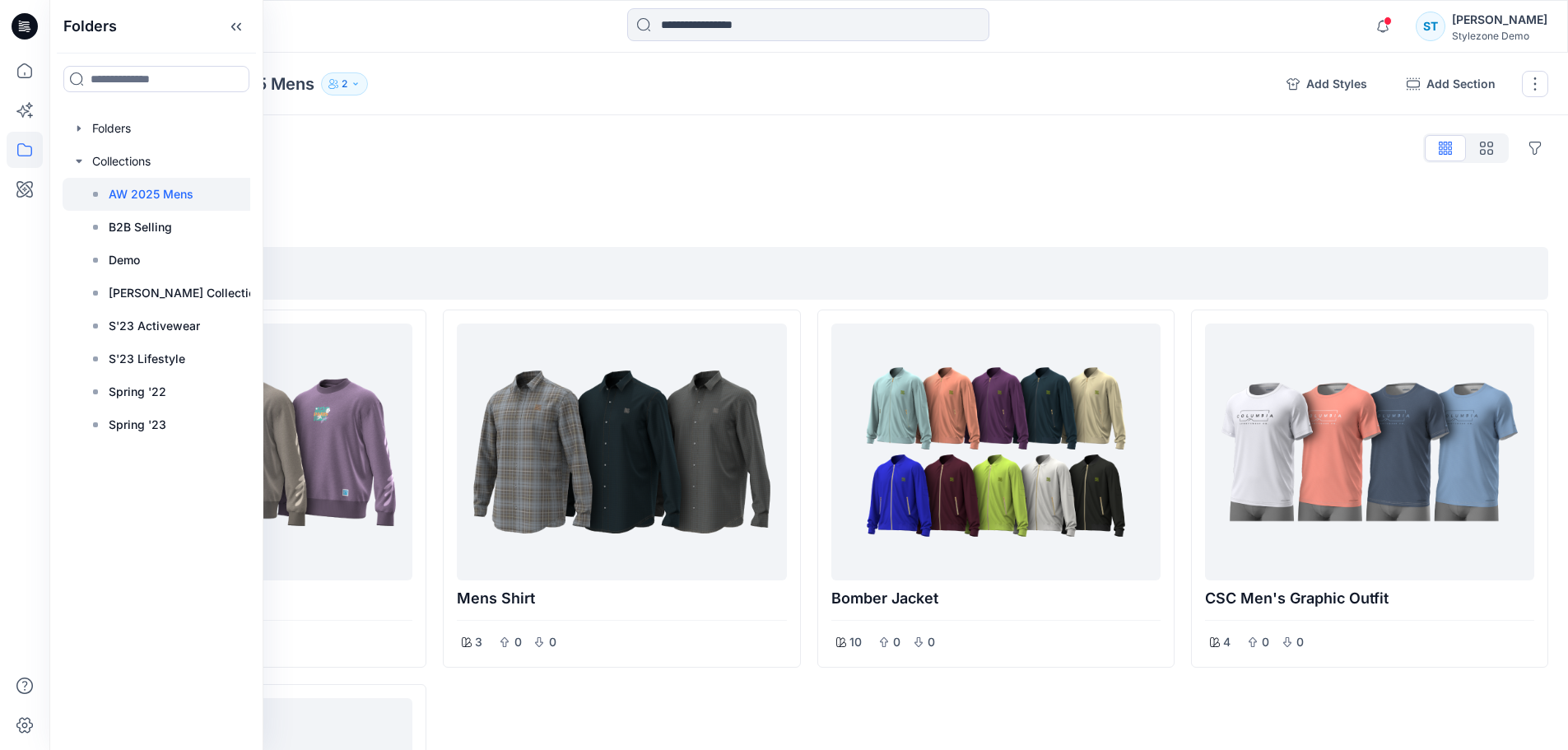
click at [664, 92] on div "Collections AW 2025 Mens 2" at bounding box center [672, 84] width 1204 height 23
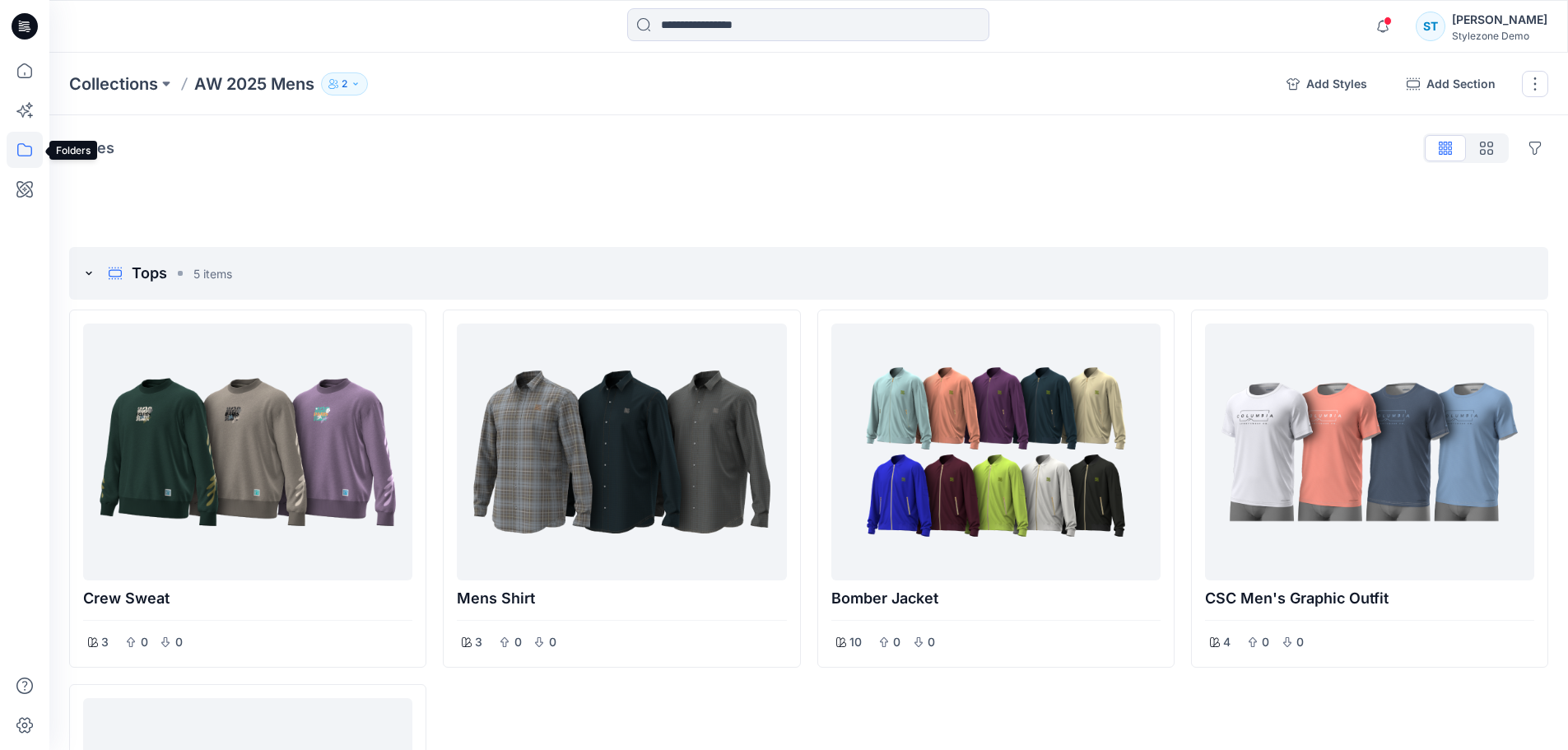
click at [33, 154] on icon at bounding box center [24, 150] width 36 height 36
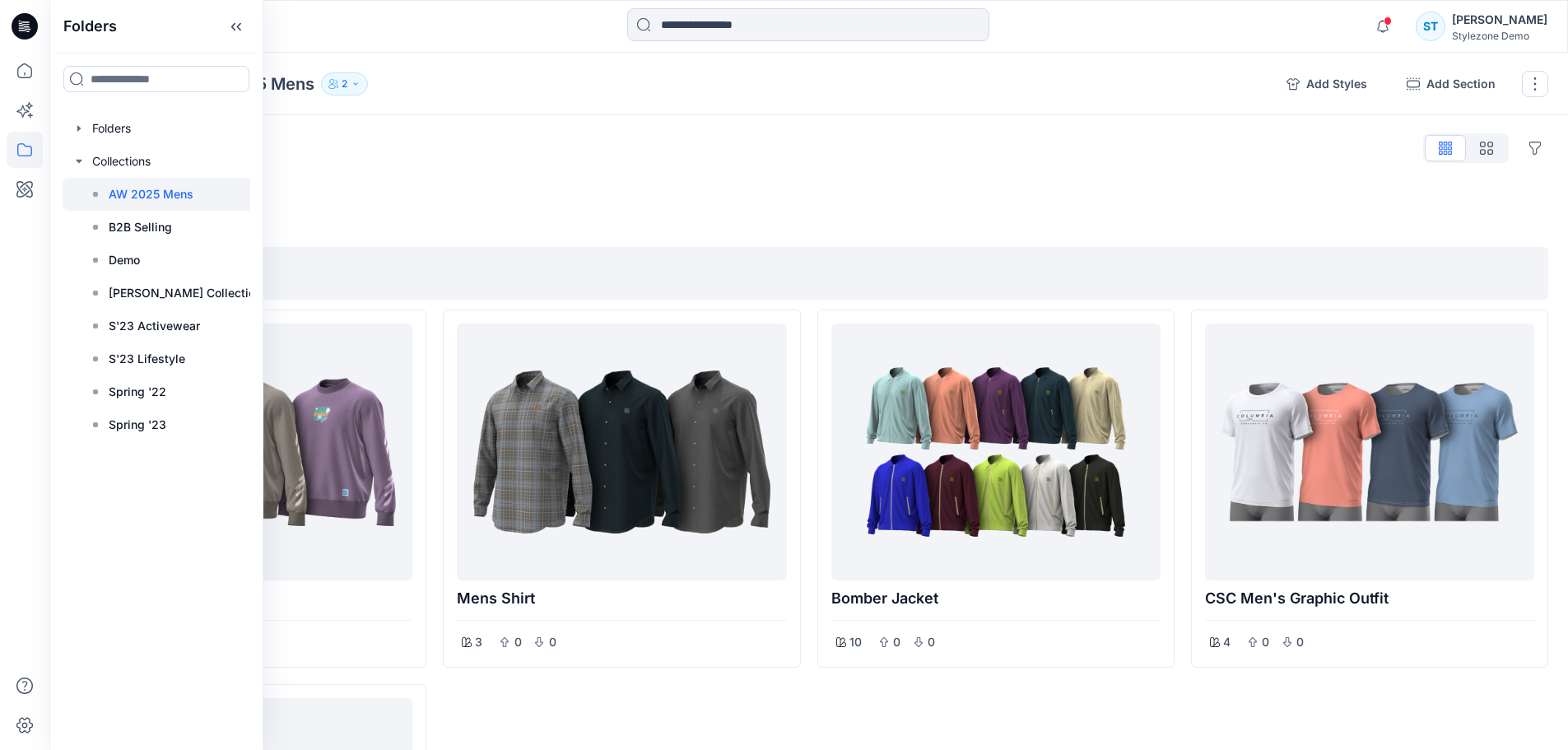
click at [493, 112] on div "Collections AW 2025 Mens 2 Add Styles Add Section Rename Collection Clone Colle…" at bounding box center [809, 84] width 1519 height 63
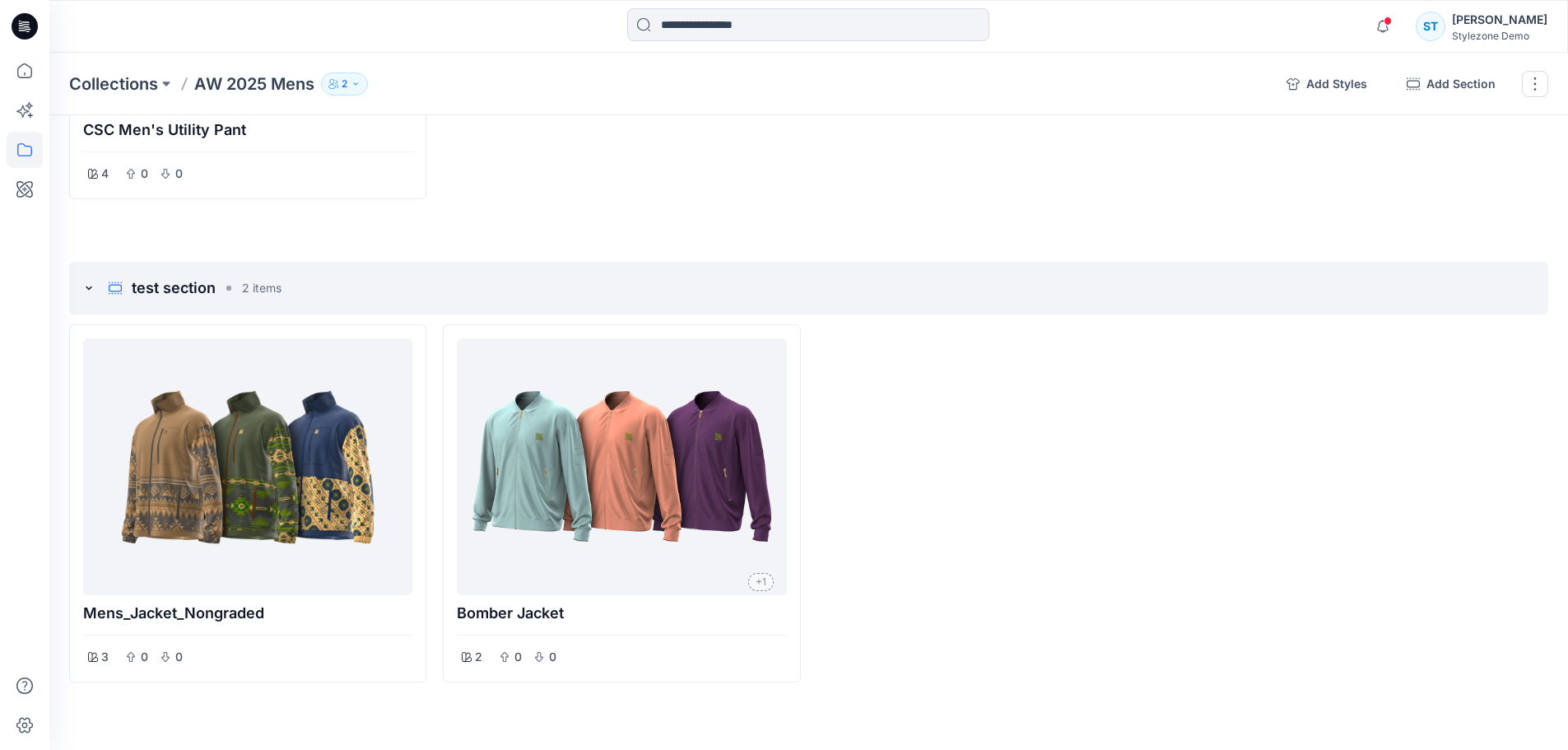
scroll to position [2308, 0]
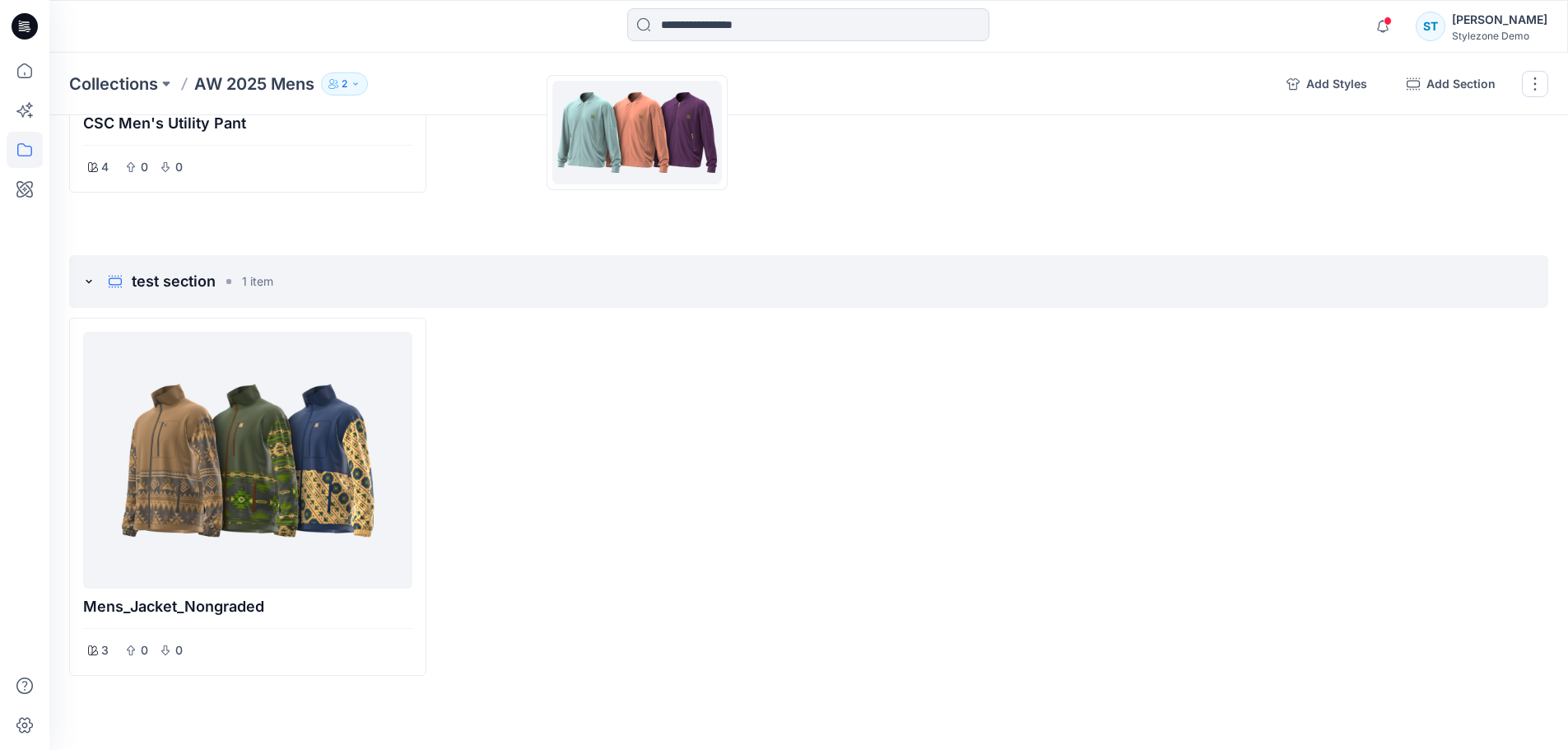
drag, startPoint x: 618, startPoint y: 518, endPoint x: 632, endPoint y: 110, distance: 408.2
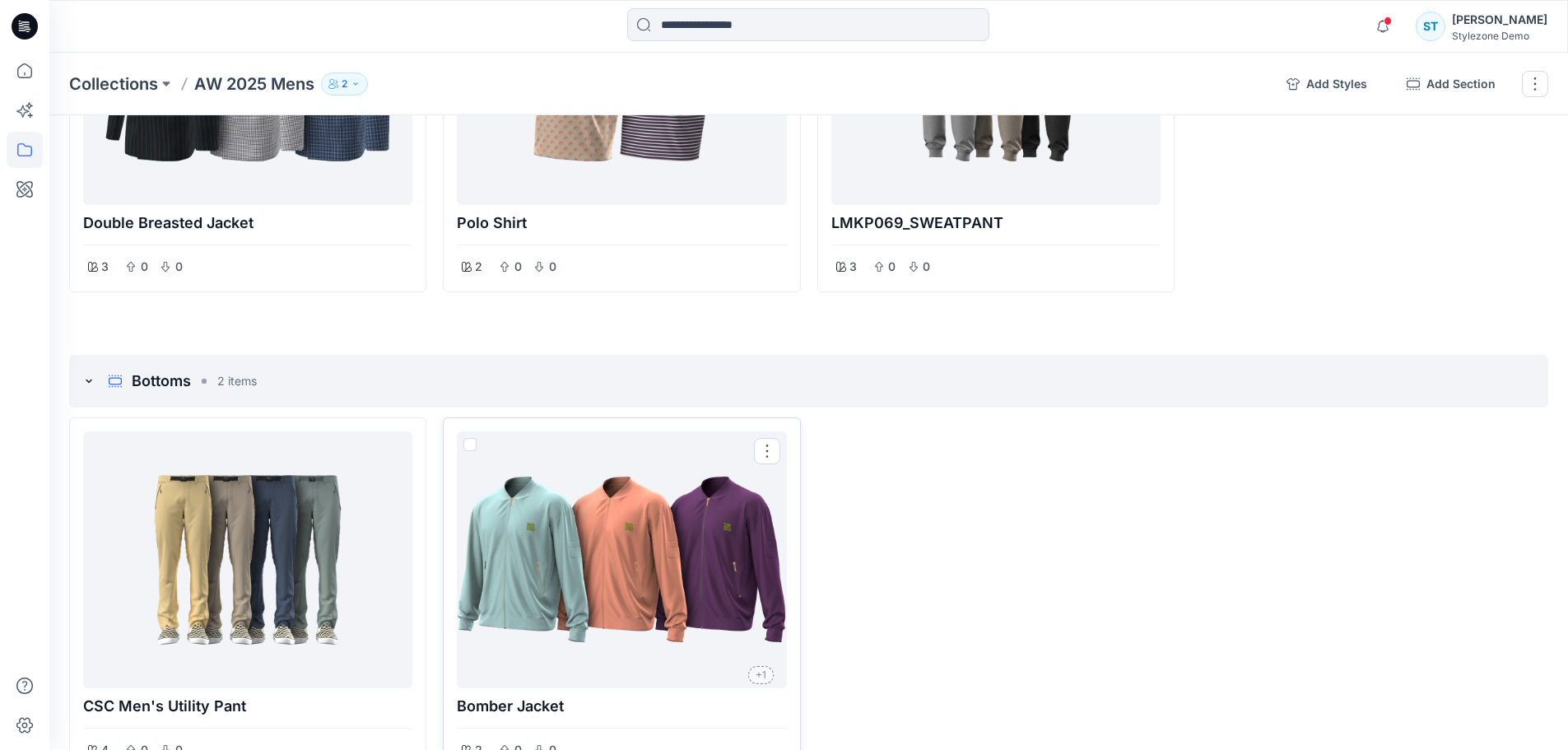
scroll to position [1604, 0]
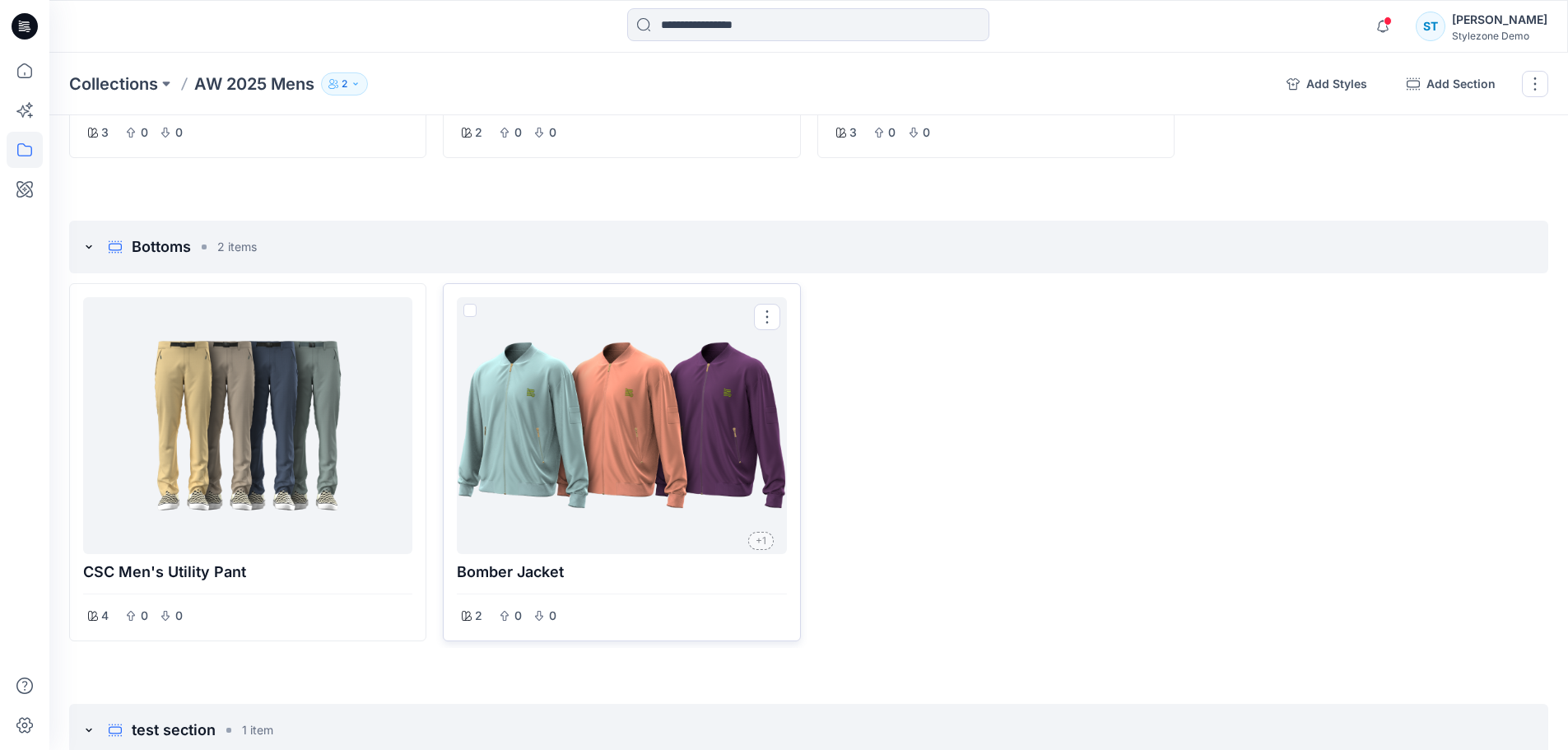
click at [611, 444] on div at bounding box center [621, 425] width 316 height 243
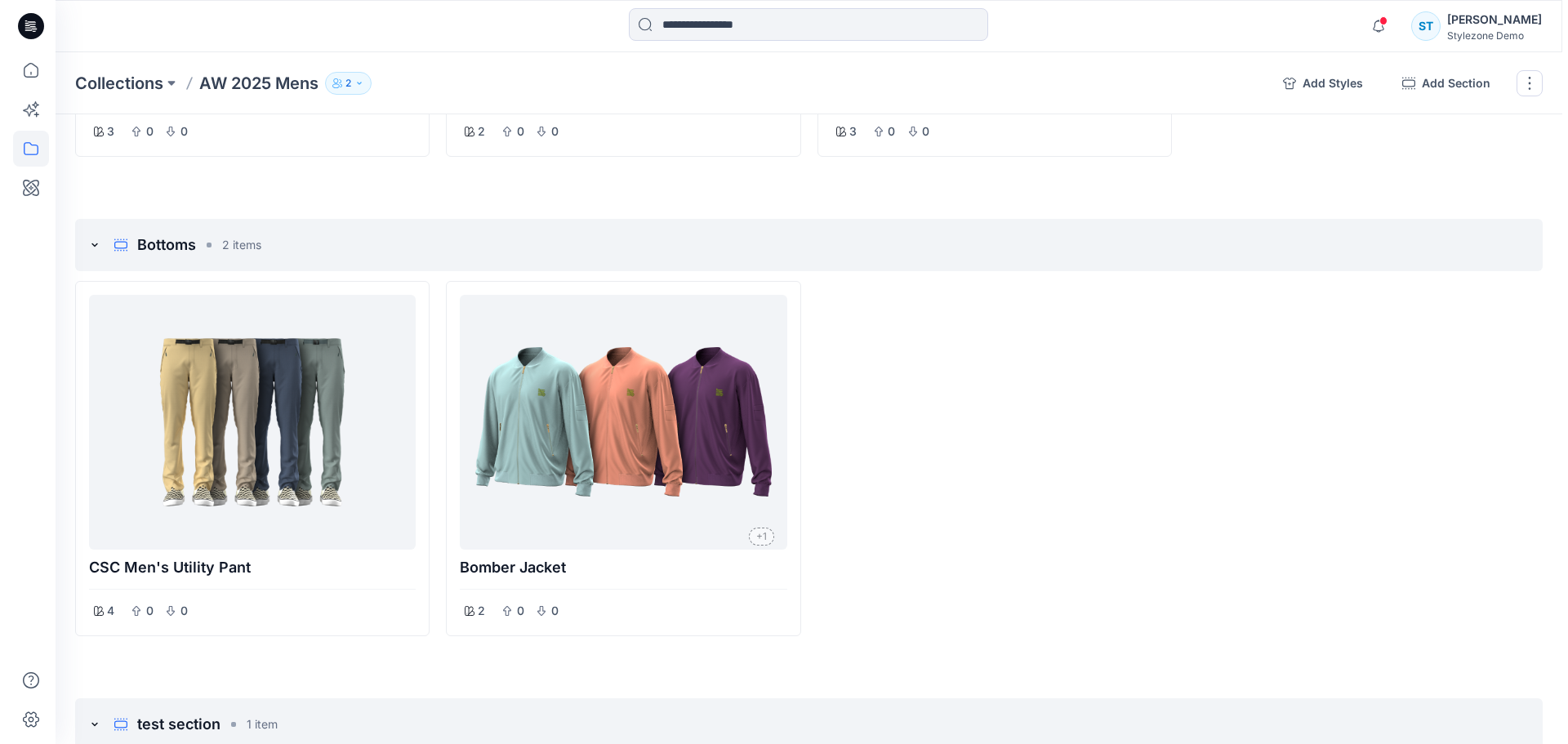
scroll to position [1835, 0]
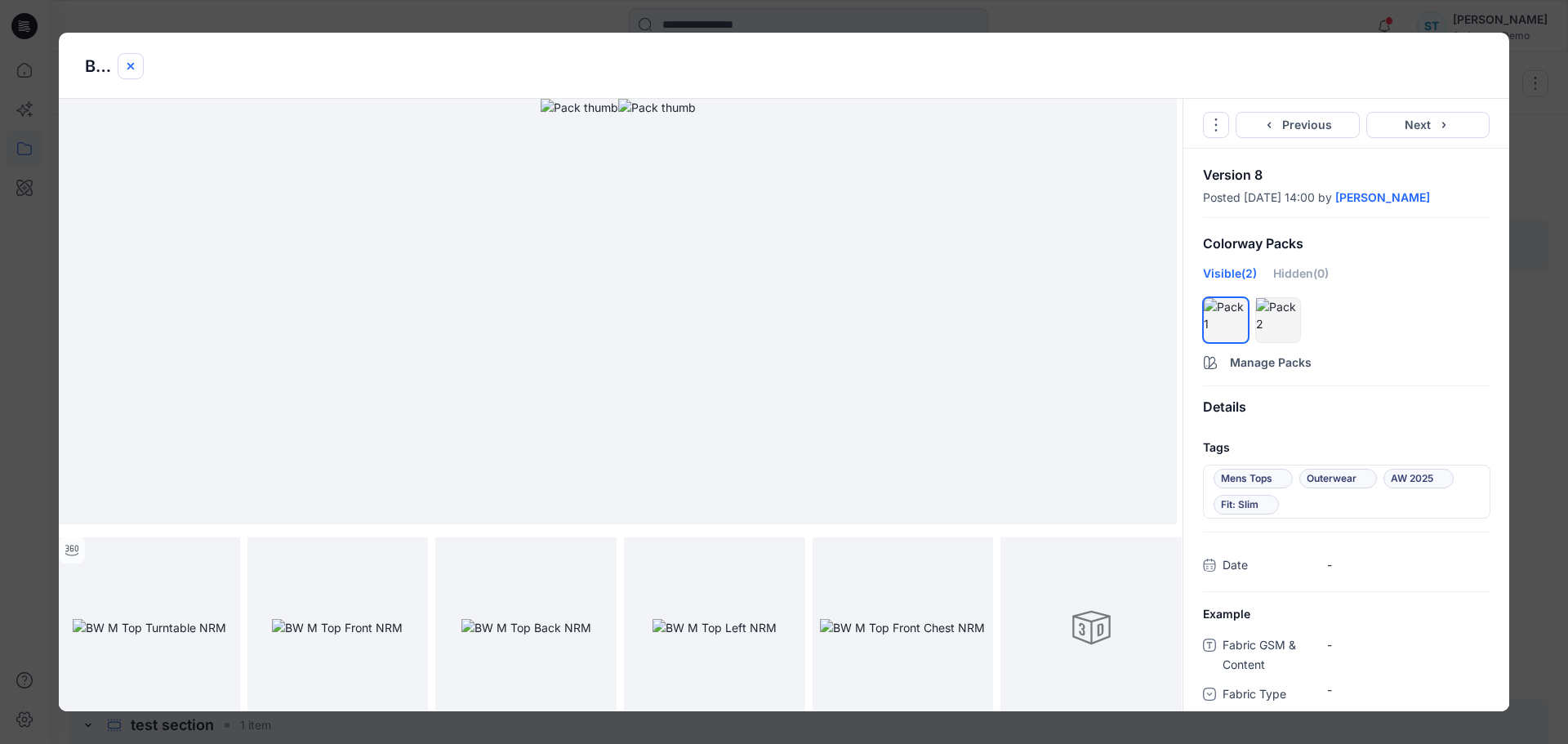
click at [132, 65] on icon "close-btn" at bounding box center [130, 65] width 7 height 7
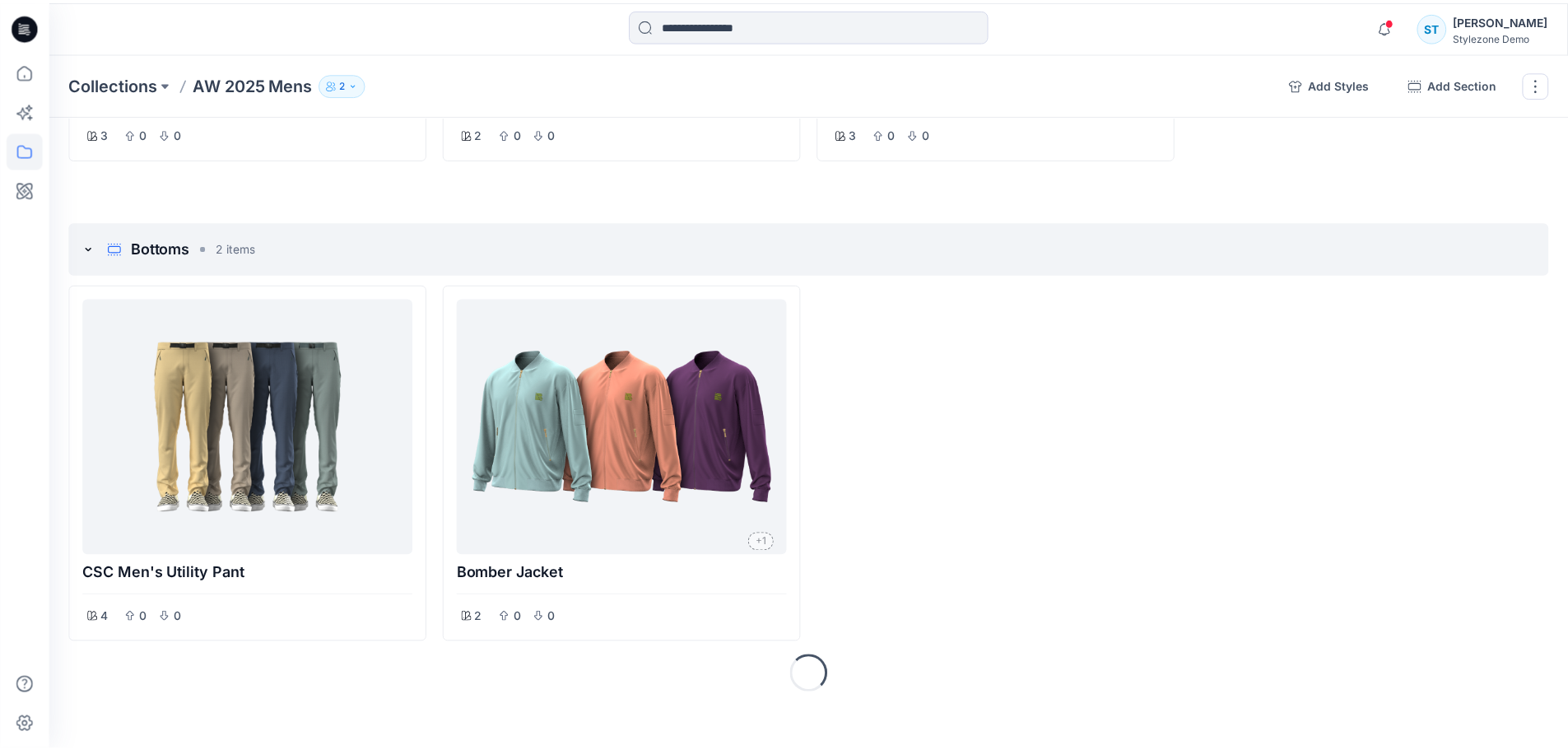
scroll to position [1851, 0]
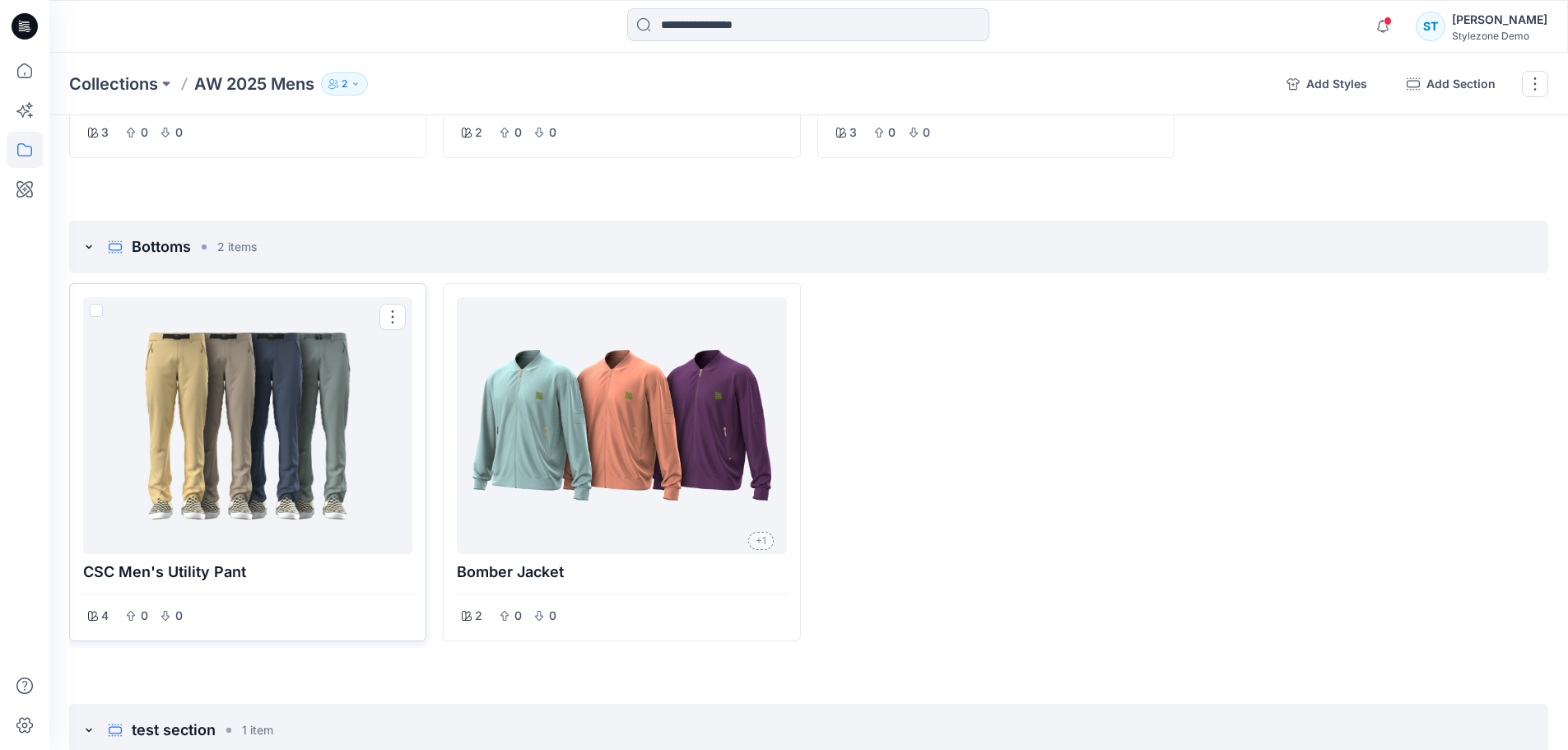
click at [267, 403] on div at bounding box center [247, 425] width 316 height 243
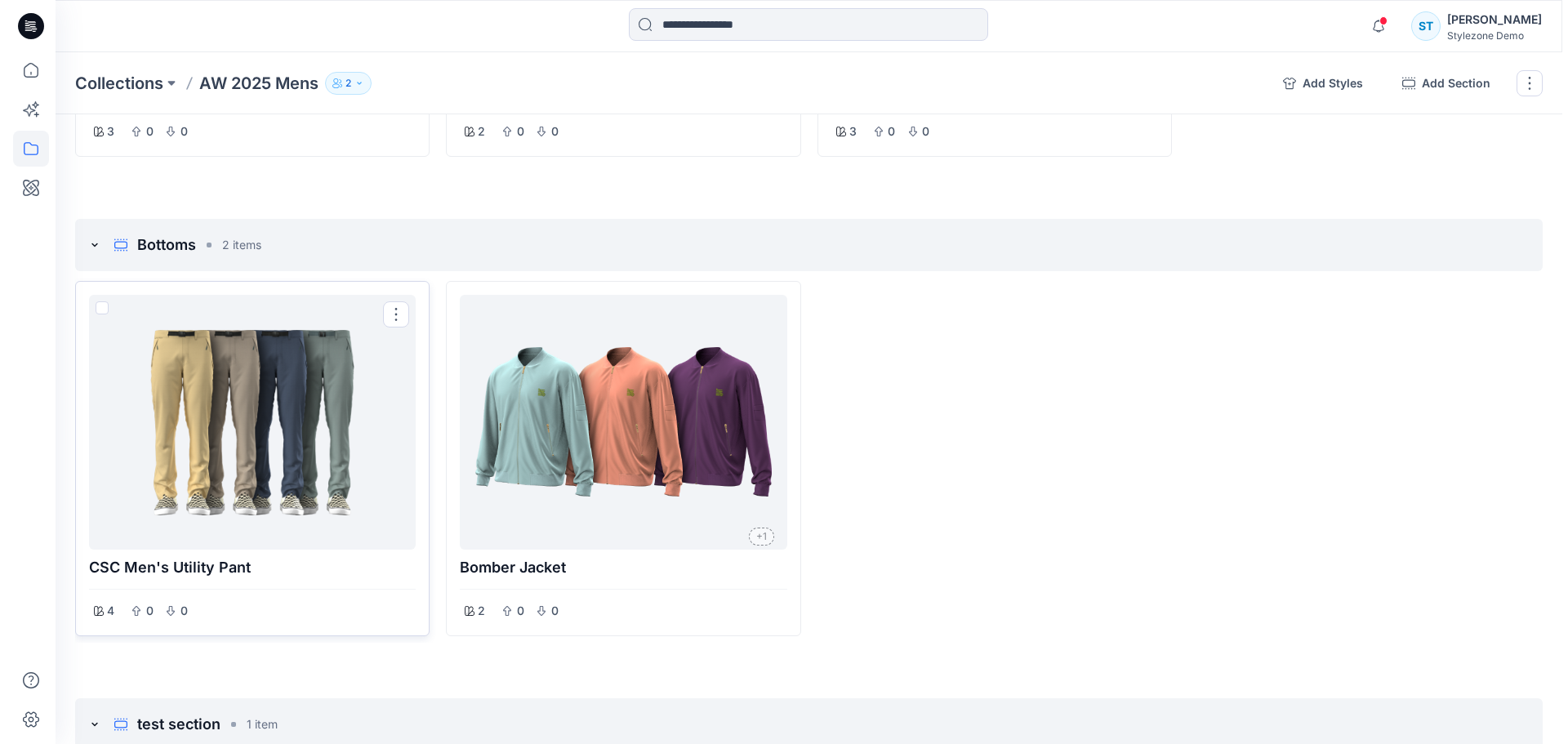
scroll to position [1835, 0]
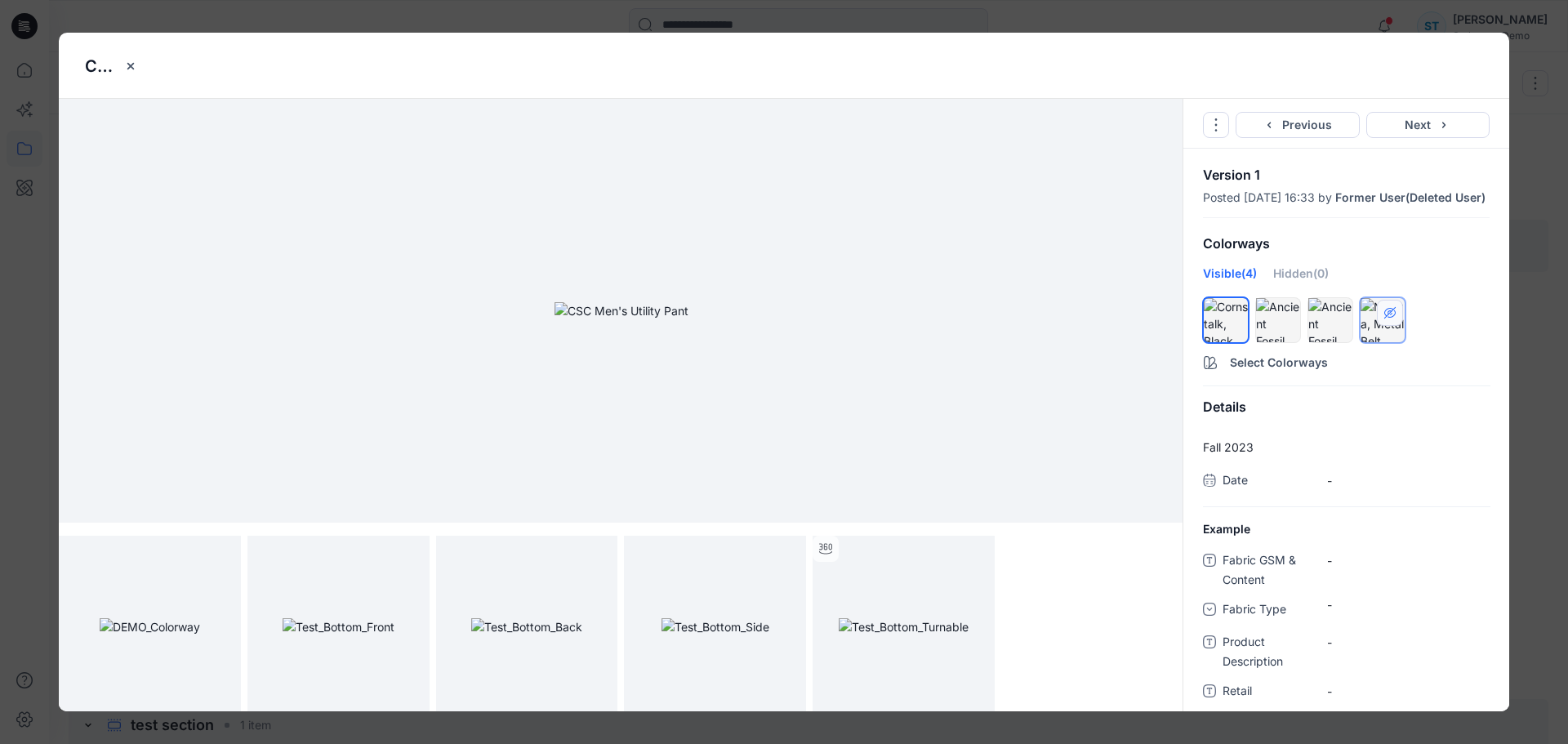
click at [1392, 318] on icon "hide/show colorway" at bounding box center [1390, 313] width 12 height 12
click at [1296, 281] on div "Hidden (1)" at bounding box center [1299, 279] width 53 height 29
click at [1236, 318] on icon "hide/show colorway" at bounding box center [1233, 312] width 12 height 10
click at [1543, 172] on div "CSC Men's Utility Pant Go to Original Style Duplicate Original Style to... Prev…" at bounding box center [784, 372] width 1568 height 744
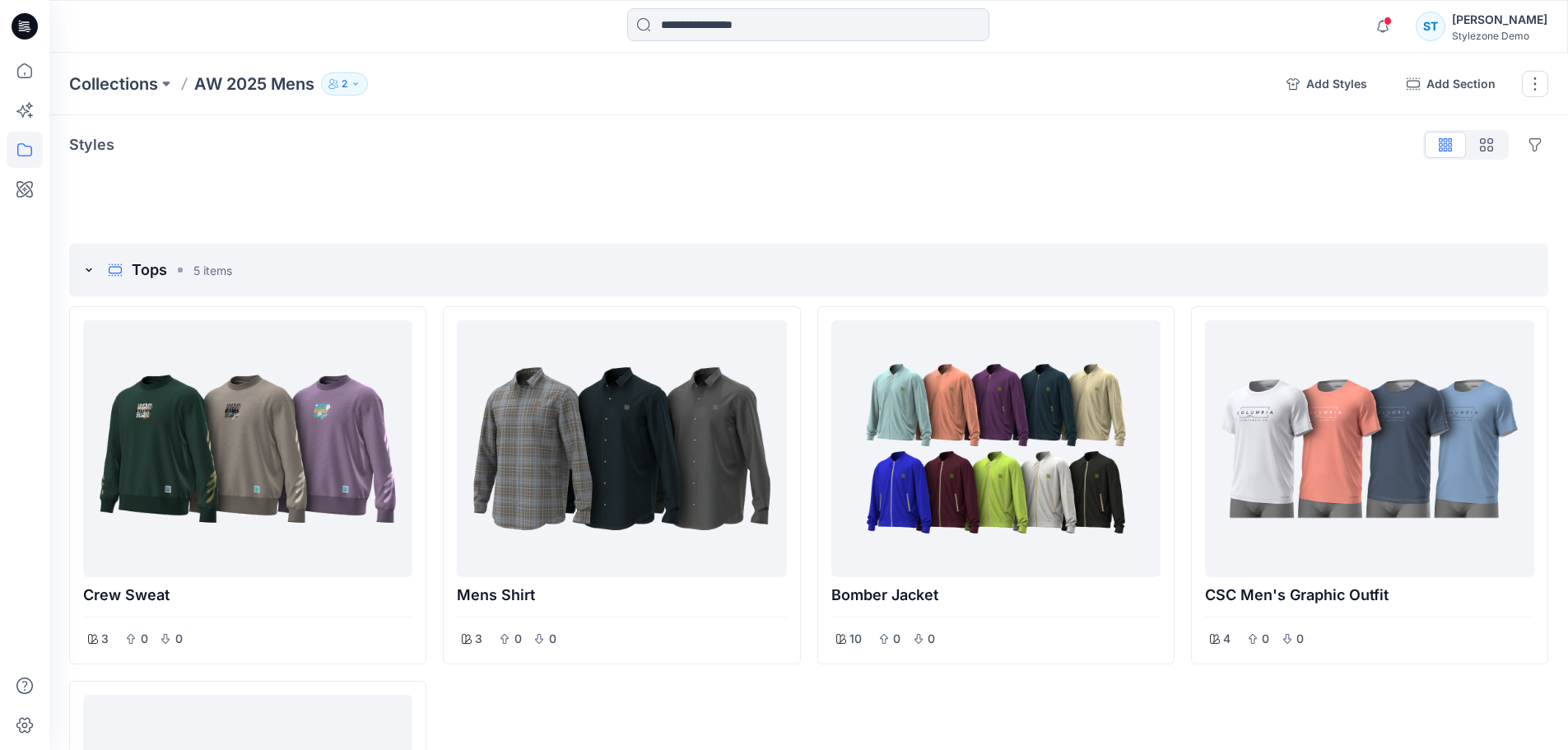
scroll to position [0, 0]
